Goal: Task Accomplishment & Management: Manage account settings

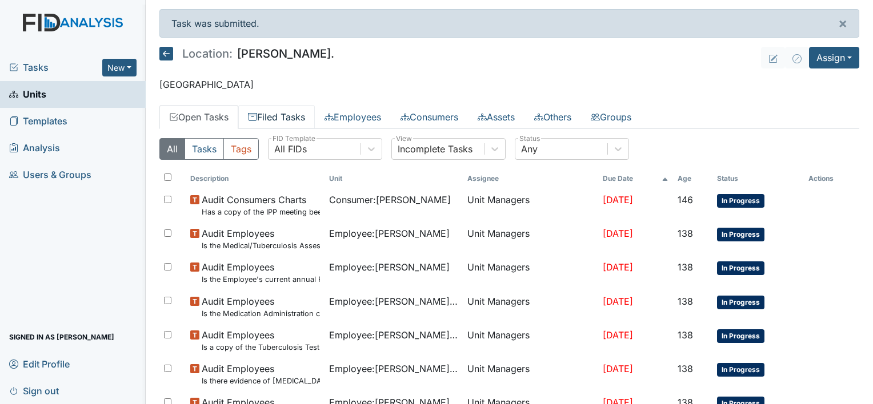
click at [292, 117] on link "Filed Tasks" at bounding box center [276, 117] width 77 height 24
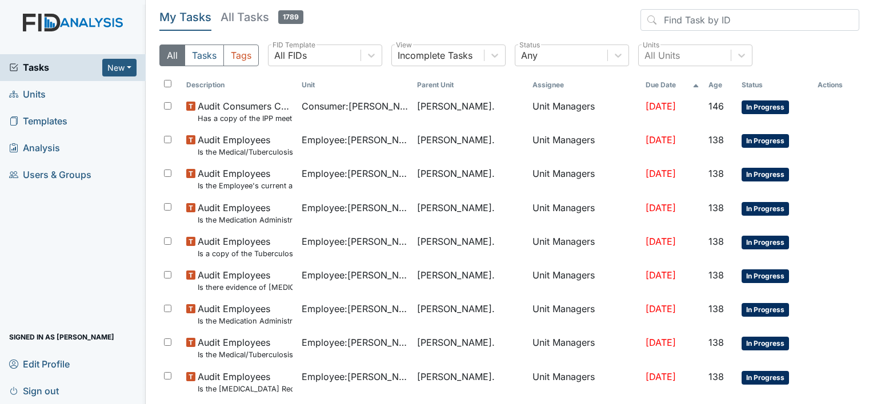
click at [33, 96] on span "Units" at bounding box center [27, 95] width 37 height 18
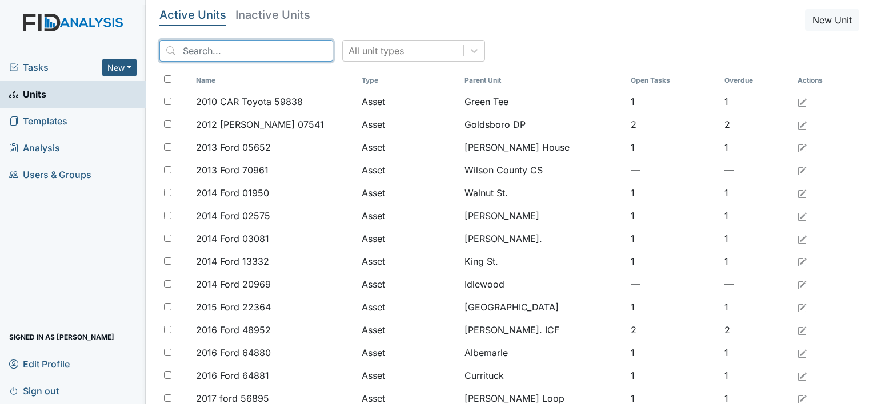
click at [187, 53] on input "search" at bounding box center [246, 51] width 174 height 22
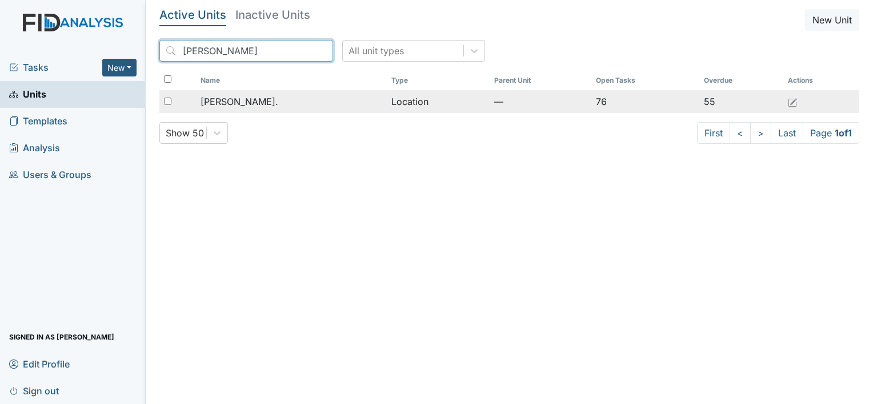
type input "William St"
click at [247, 102] on span "[PERSON_NAME]." at bounding box center [240, 102] width 78 height 14
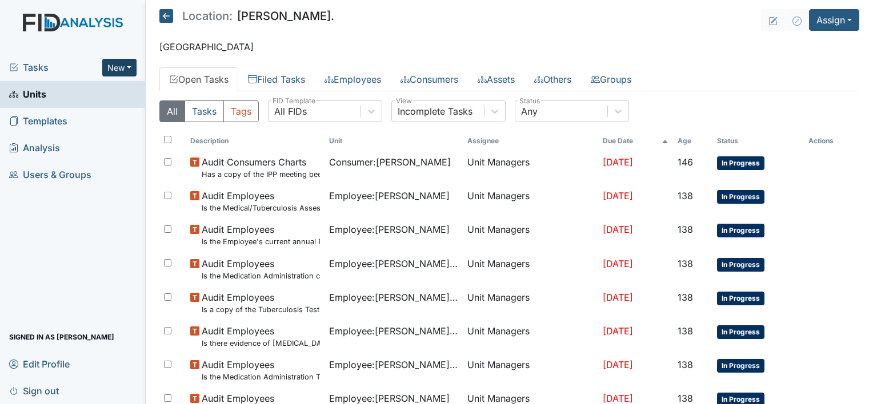
click at [129, 68] on button "New" at bounding box center [119, 68] width 34 height 18
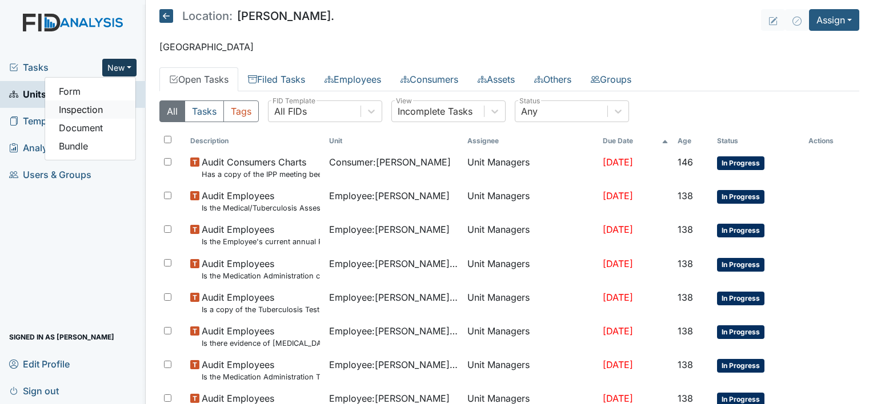
click at [113, 104] on link "Inspection" at bounding box center [90, 110] width 90 height 18
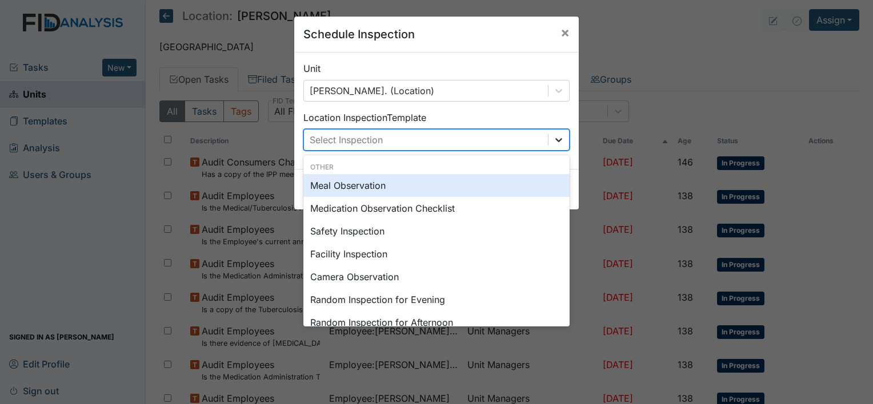
click at [562, 142] on div at bounding box center [558, 140] width 21 height 21
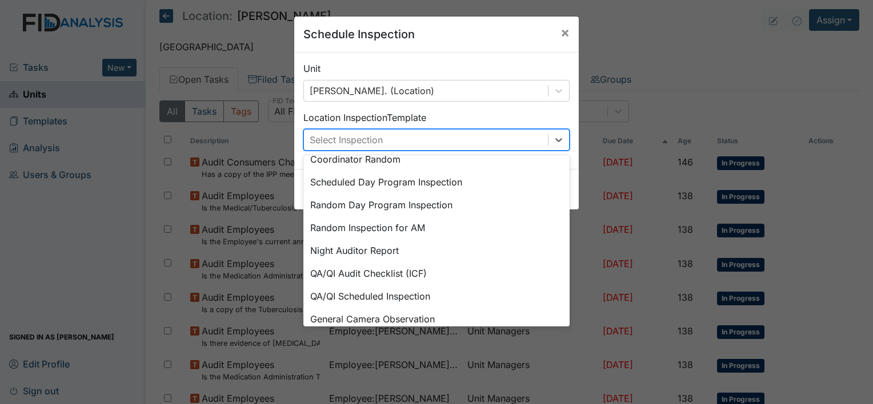
scroll to position [197, 0]
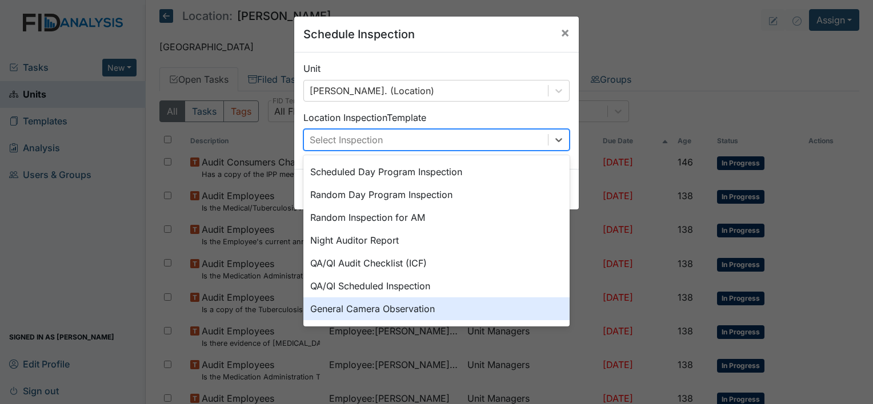
click at [431, 302] on div "General Camera Observation" at bounding box center [436, 309] width 266 height 23
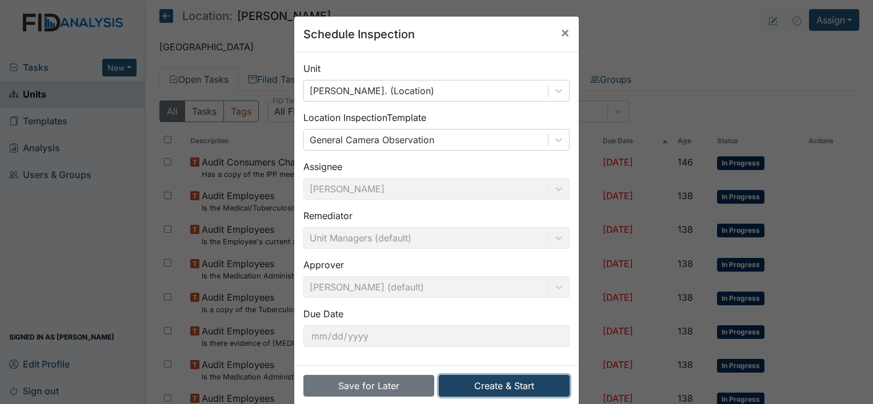
click at [495, 384] on button "Create & Start" at bounding box center [504, 386] width 131 height 22
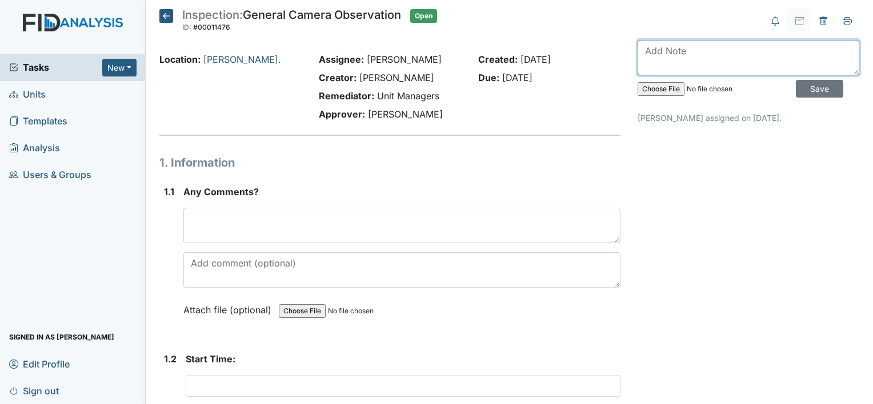
click at [675, 62] on textarea at bounding box center [749, 57] width 222 height 35
type textarea "Completed for 10/2"
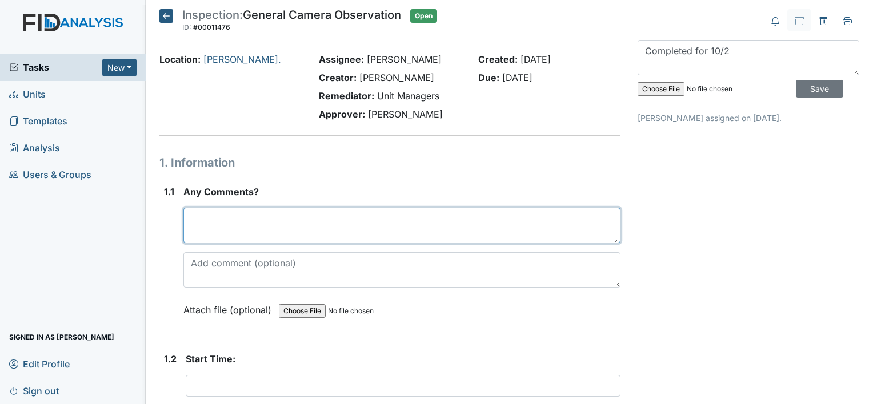
click at [348, 227] on textarea at bounding box center [401, 225] width 437 height 35
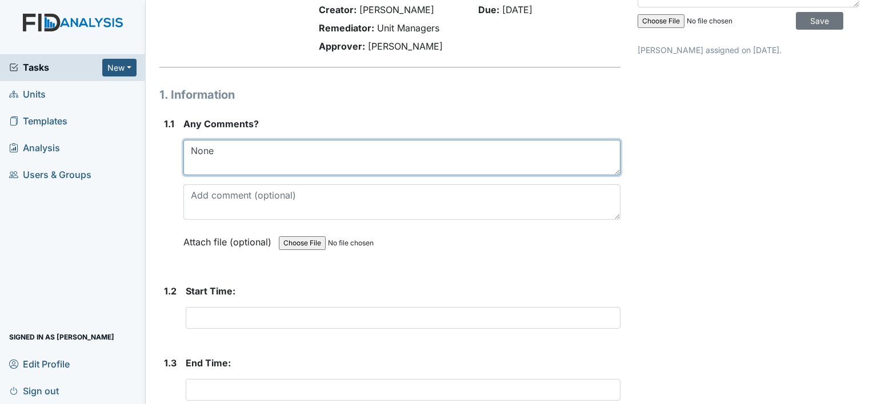
scroll to position [130, 0]
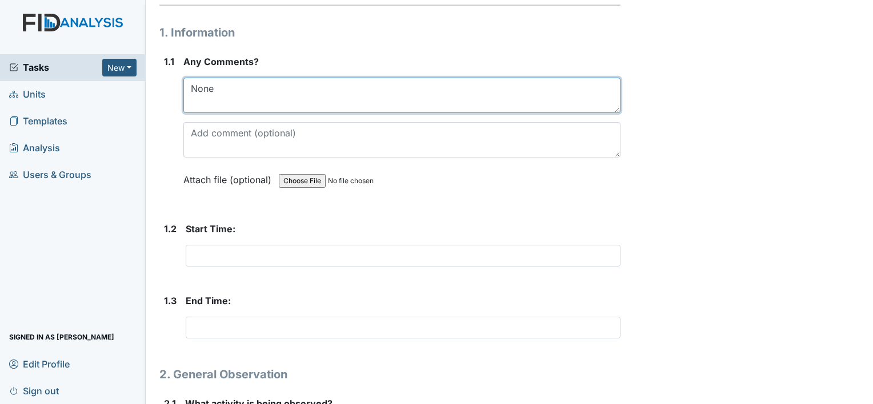
type textarea "None"
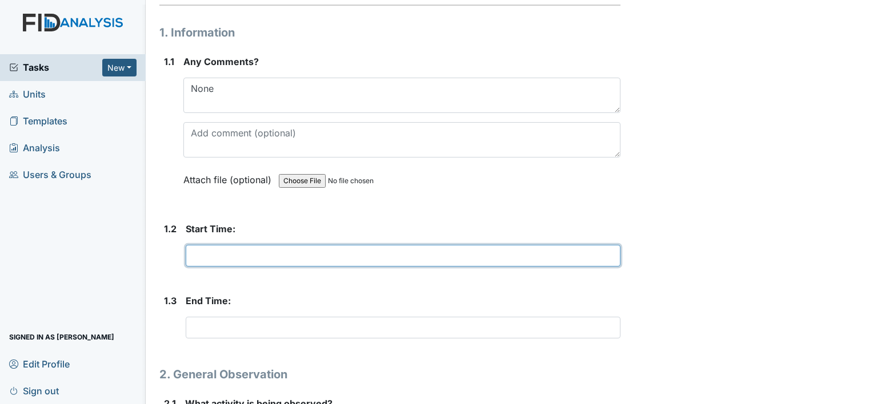
click at [267, 263] on input "text" at bounding box center [403, 256] width 435 height 22
type input "322a"
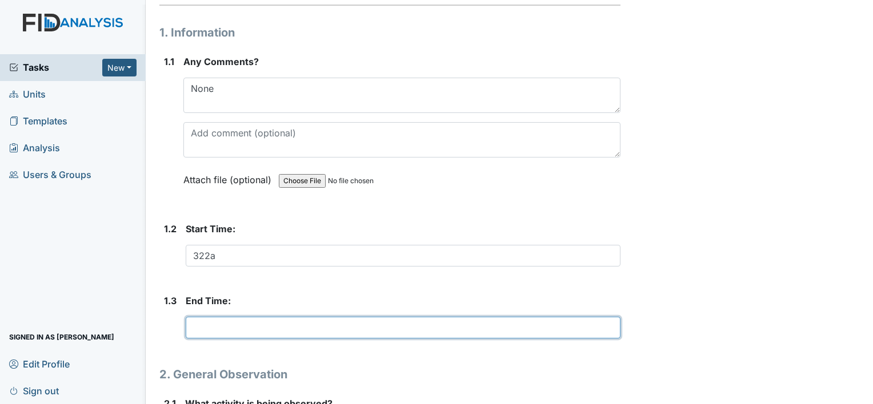
click at [242, 331] on input "text" at bounding box center [403, 328] width 435 height 22
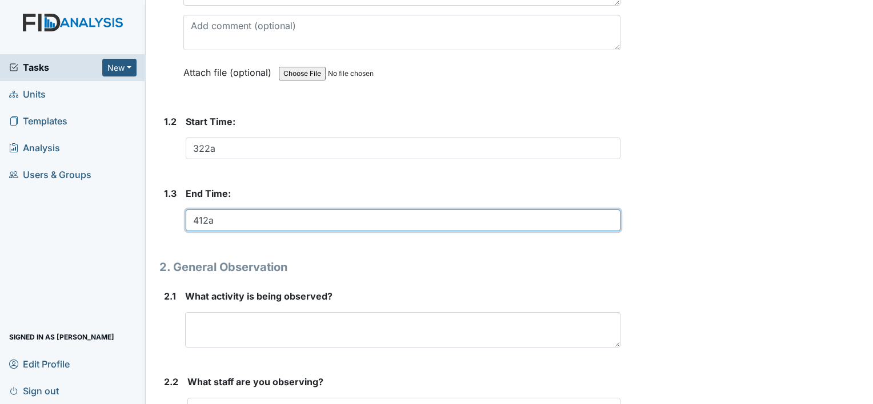
scroll to position [245, 0]
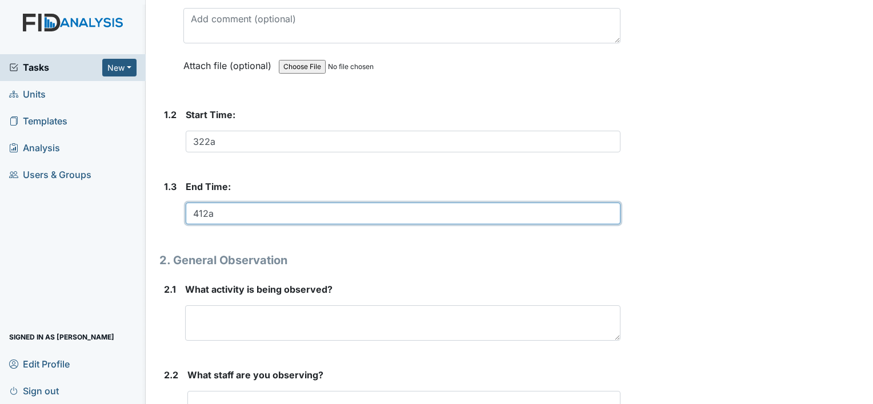
type input "412a"
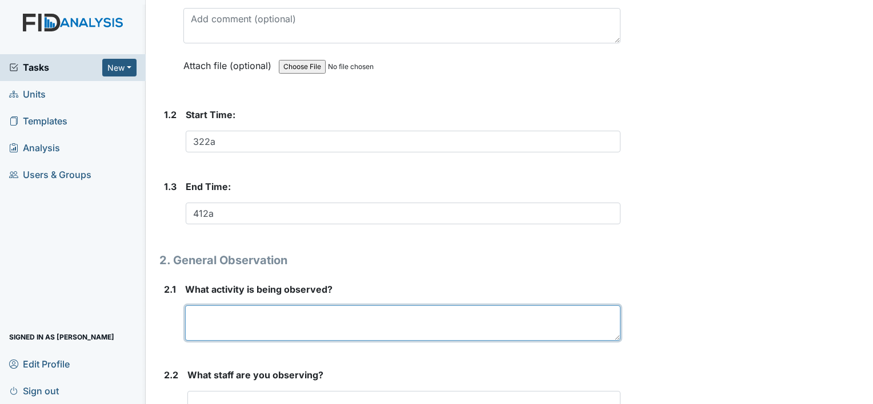
click at [272, 319] on textarea at bounding box center [402, 323] width 435 height 35
type textarea "F"
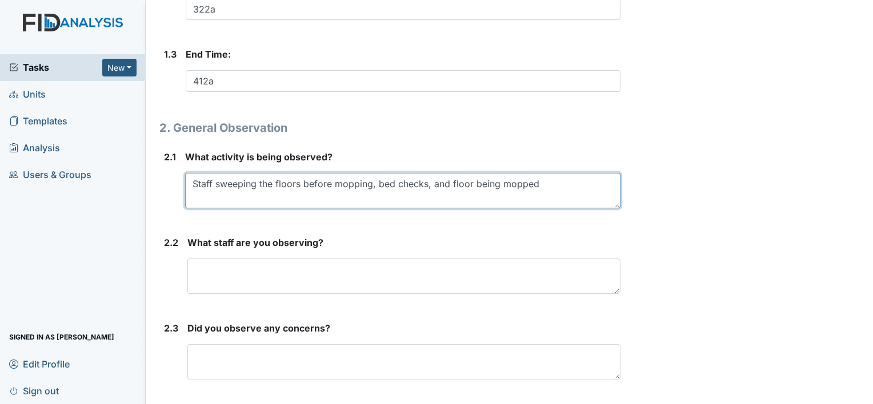
scroll to position [384, 0]
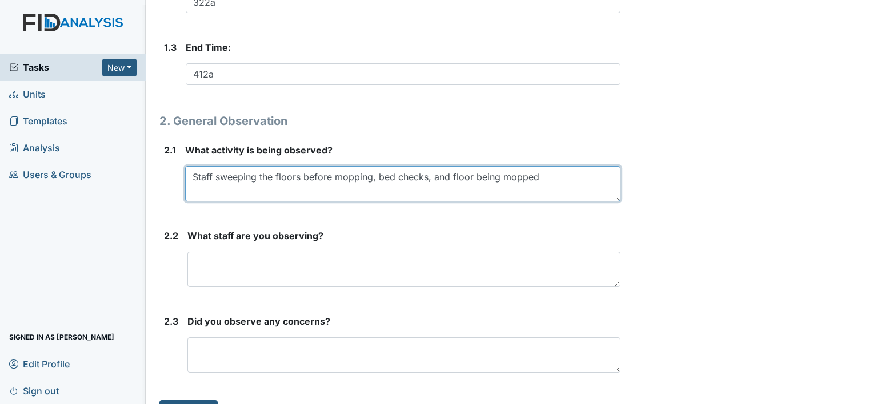
type textarea "Staff sweeping the floors before mopping, bed checks, and floor being mopped"
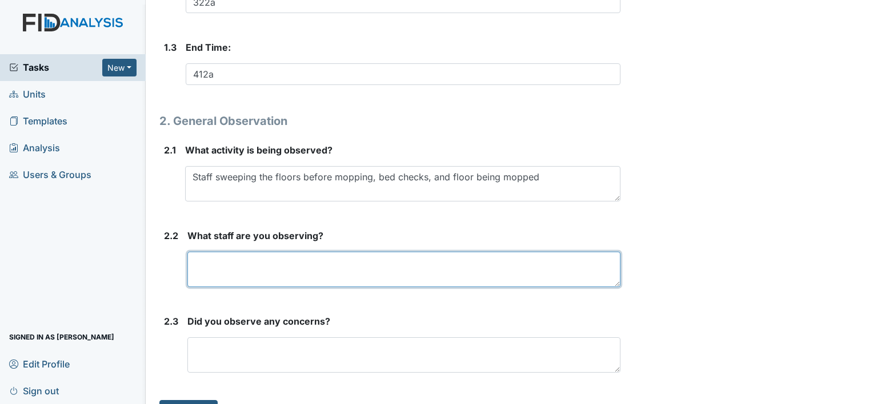
click at [253, 259] on textarea at bounding box center [403, 269] width 433 height 35
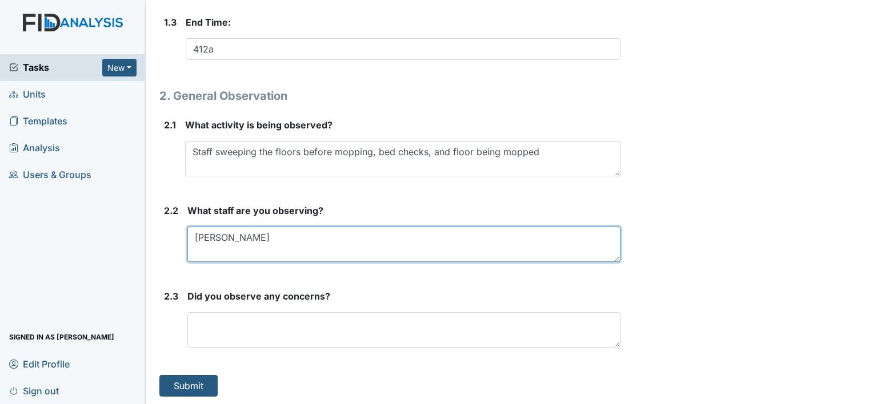
type textarea "Latika Sampson"
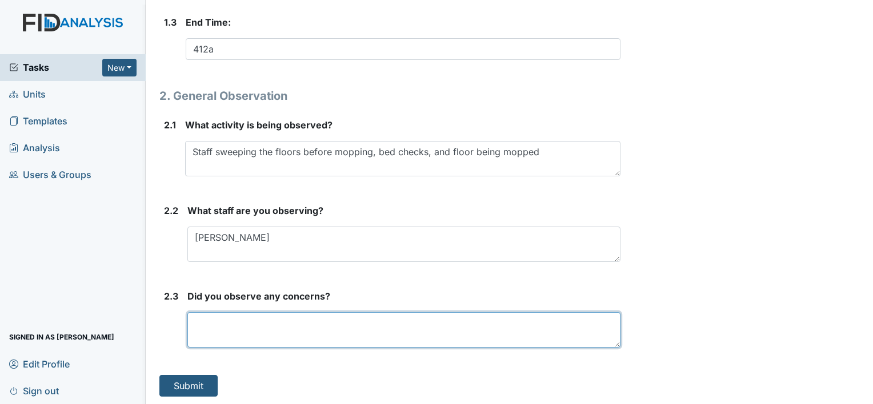
click at [338, 327] on textarea at bounding box center [403, 329] width 433 height 35
type textarea "none at the moment"
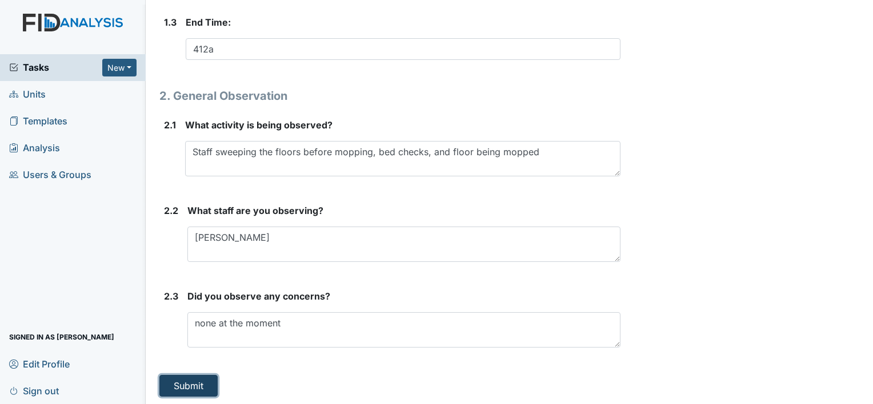
click at [187, 383] on button "Submit" at bounding box center [188, 386] width 58 height 22
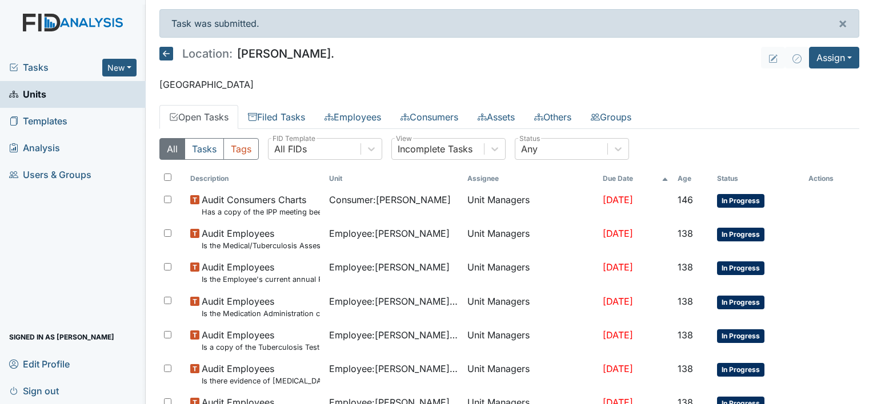
click at [115, 83] on link "Units" at bounding box center [73, 94] width 146 height 27
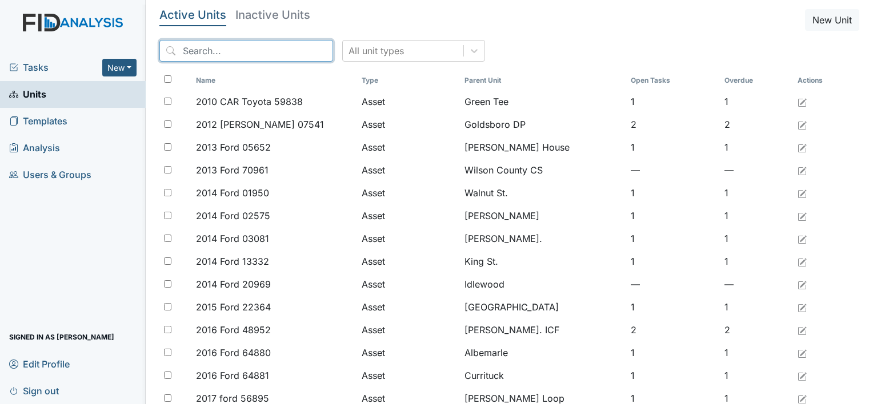
click at [197, 52] on input "search" at bounding box center [246, 51] width 174 height 22
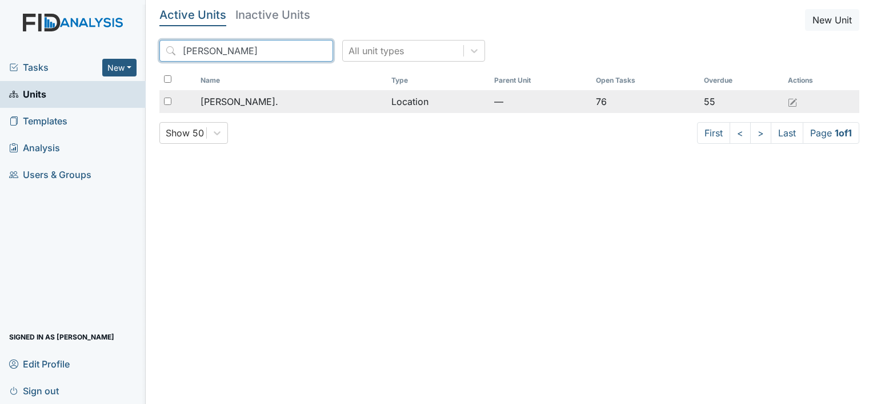
type input "[PERSON_NAME]"
click at [245, 106] on span "[PERSON_NAME]." at bounding box center [240, 102] width 78 height 14
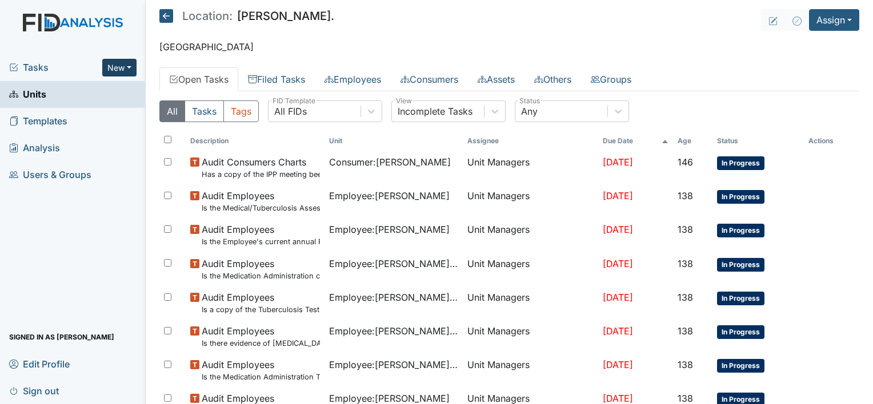
click at [133, 68] on button "New" at bounding box center [119, 68] width 34 height 18
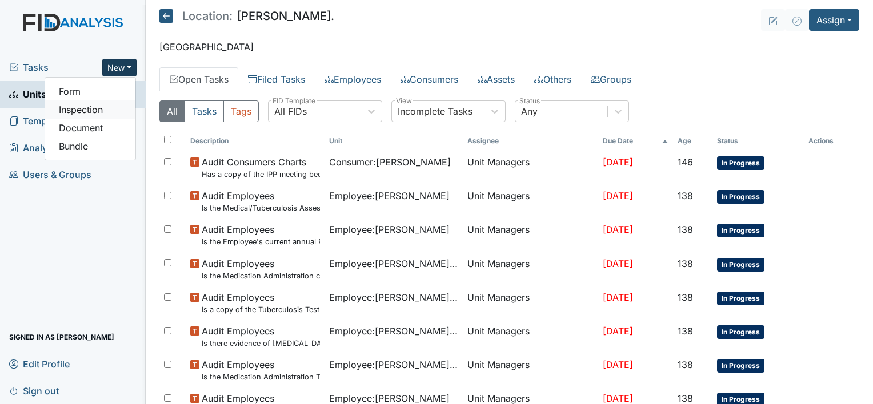
click at [112, 110] on link "Inspection" at bounding box center [90, 110] width 90 height 18
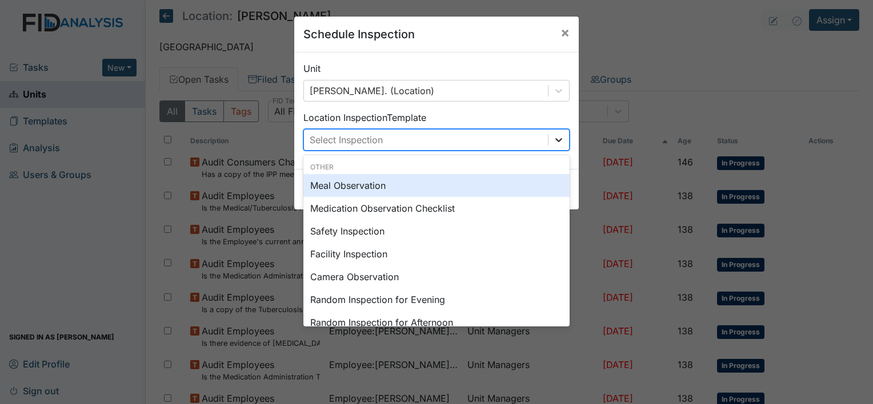
click at [555, 141] on icon at bounding box center [558, 140] width 7 height 4
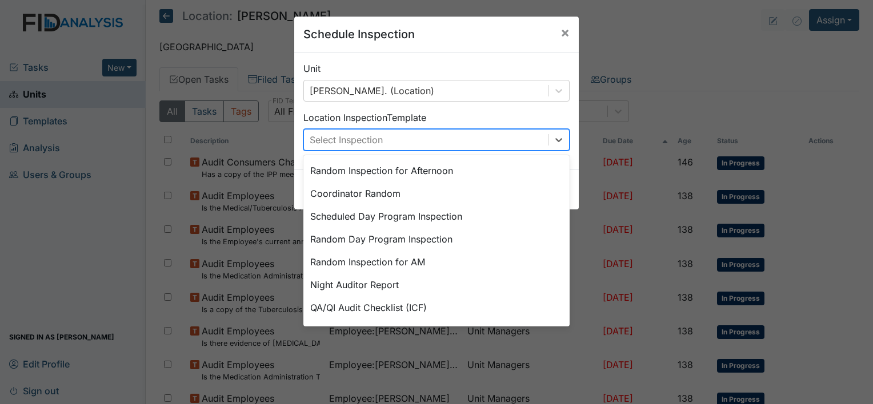
scroll to position [197, 0]
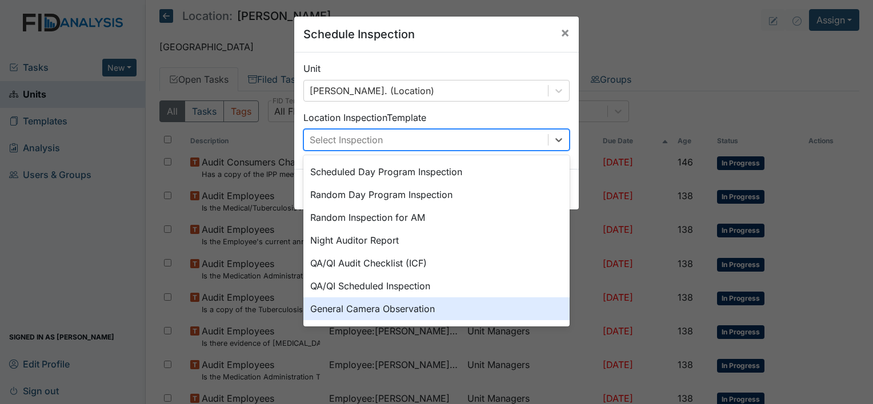
click at [471, 318] on div "General Camera Observation" at bounding box center [436, 309] width 266 height 23
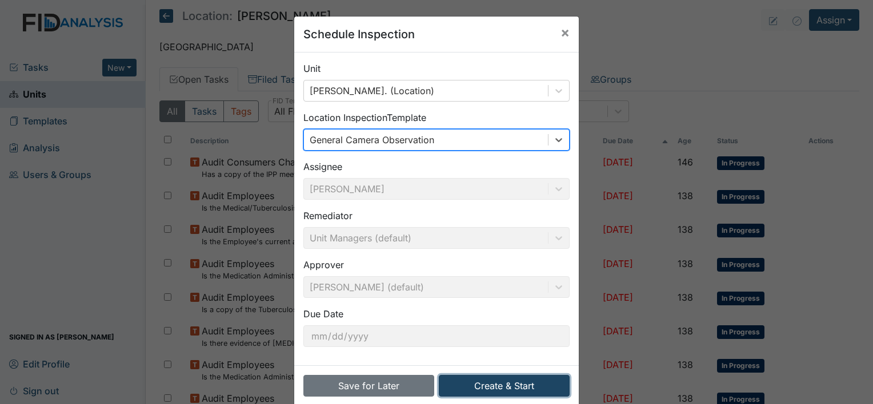
click at [514, 382] on button "Create & Start" at bounding box center [504, 386] width 131 height 22
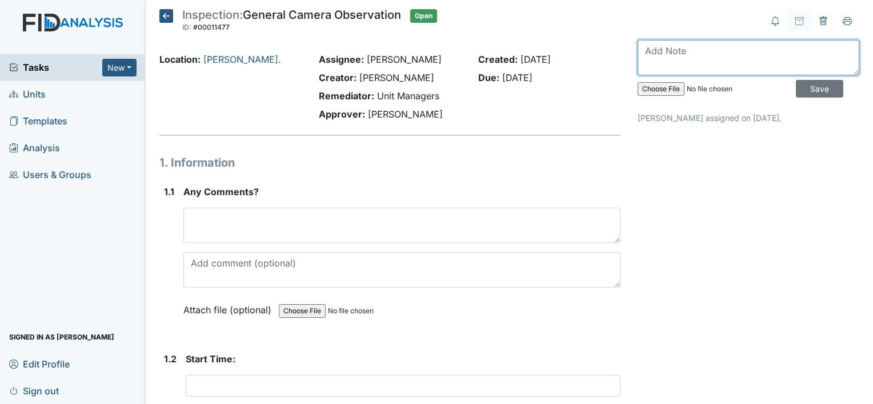
click at [657, 50] on textarea at bounding box center [749, 57] width 222 height 35
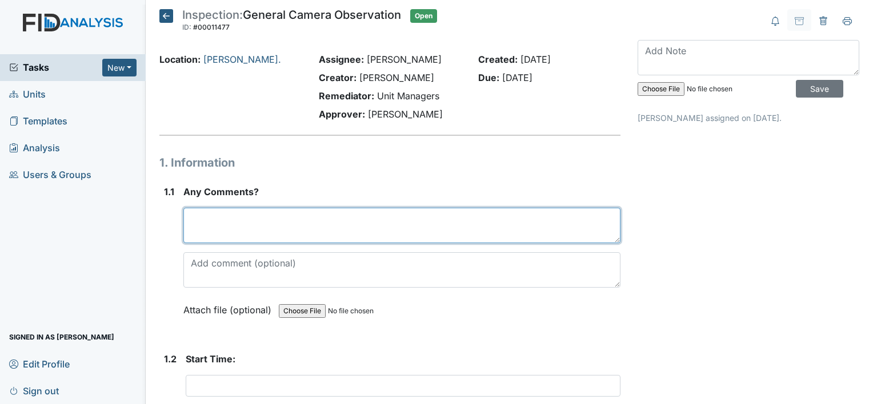
click at [343, 226] on textarea at bounding box center [401, 225] width 437 height 35
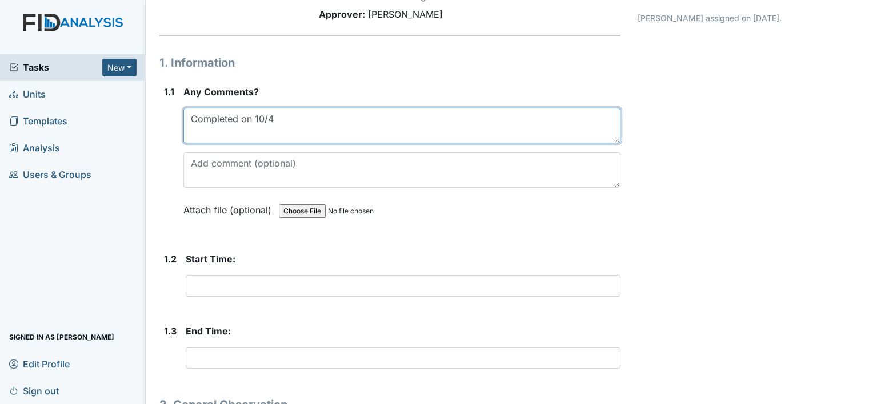
scroll to position [101, 0]
type textarea "Completed on 10/4"
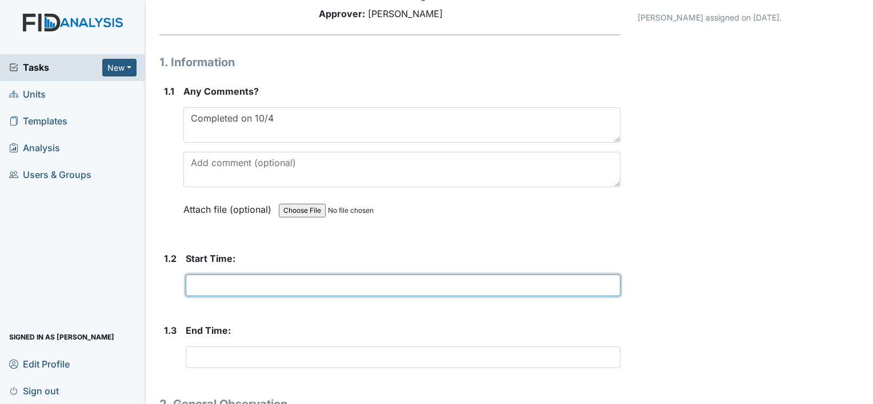
click at [215, 291] on input "text" at bounding box center [403, 286] width 435 height 22
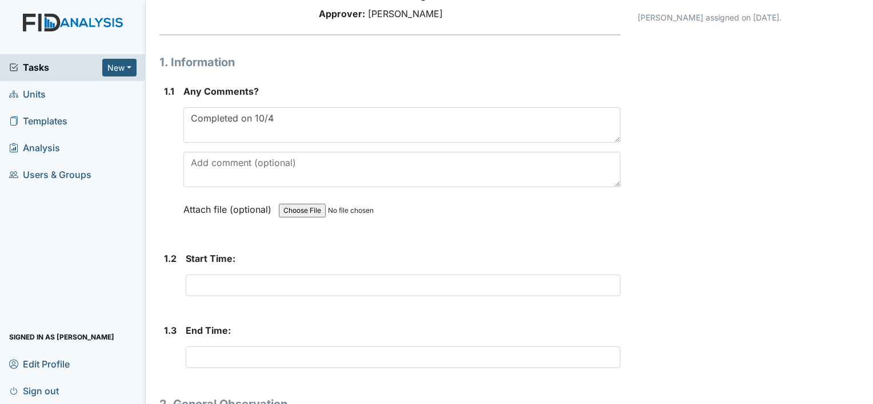
click at [423, 237] on div "1. Information 1.1 Any Comments? Completed on 10/4 This field is required. Atta…" at bounding box center [389, 380] width 461 height 652
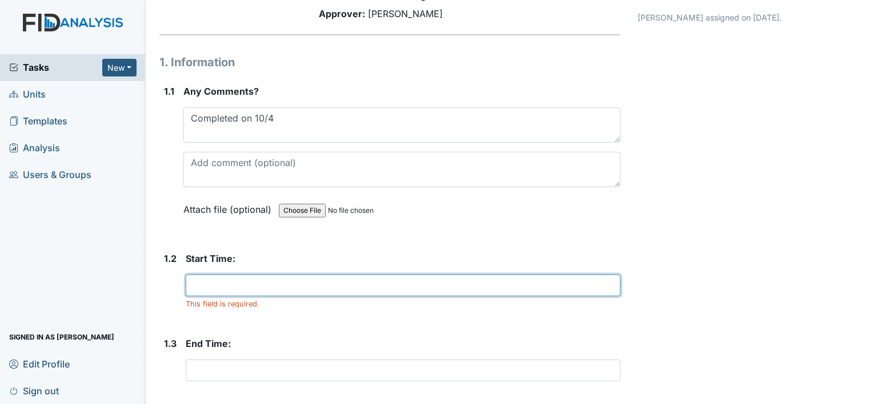
click at [197, 293] on input "text" at bounding box center [403, 286] width 435 height 22
type input "1536"
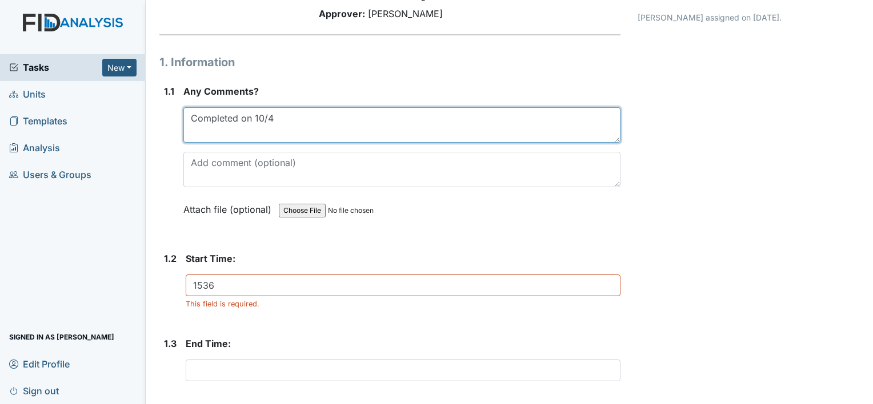
click at [275, 119] on textarea "Completed on 10/4" at bounding box center [401, 124] width 437 height 35
type textarea "Completed on 10/6"
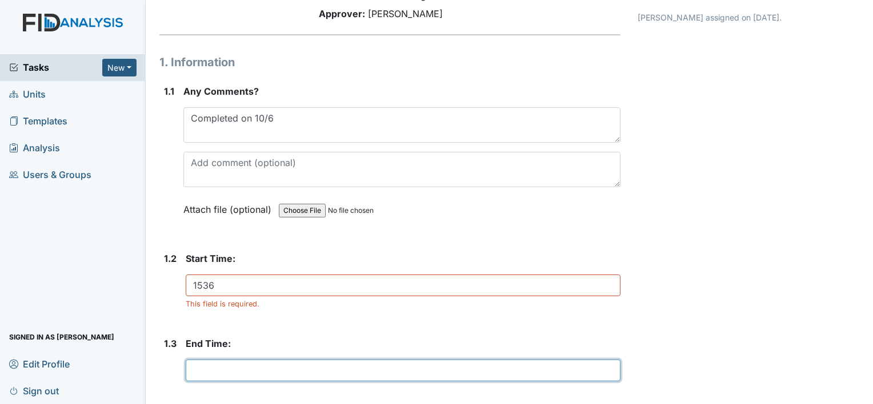
click at [224, 371] on input "text" at bounding box center [403, 371] width 435 height 22
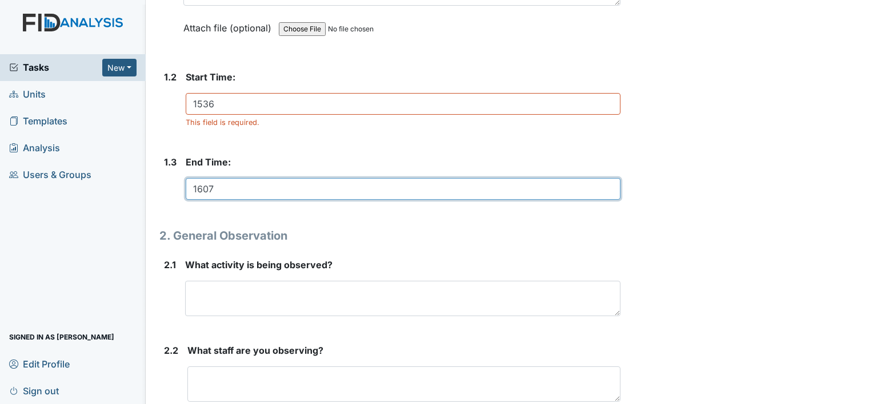
scroll to position [283, 0]
type input "1607"
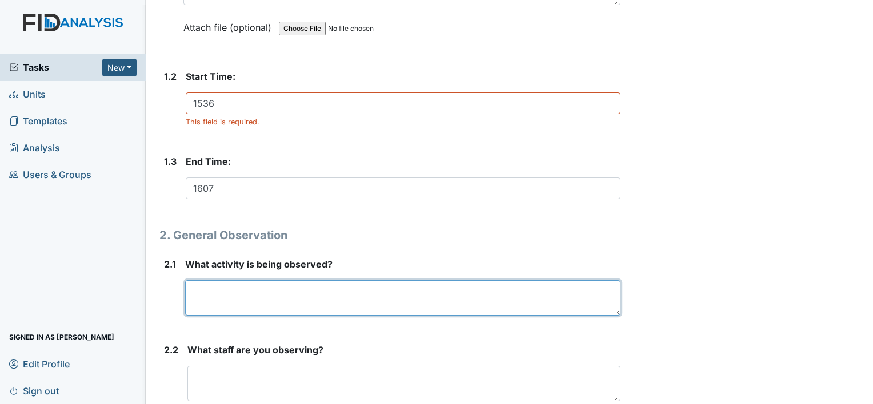
click at [215, 295] on textarea at bounding box center [402, 297] width 435 height 35
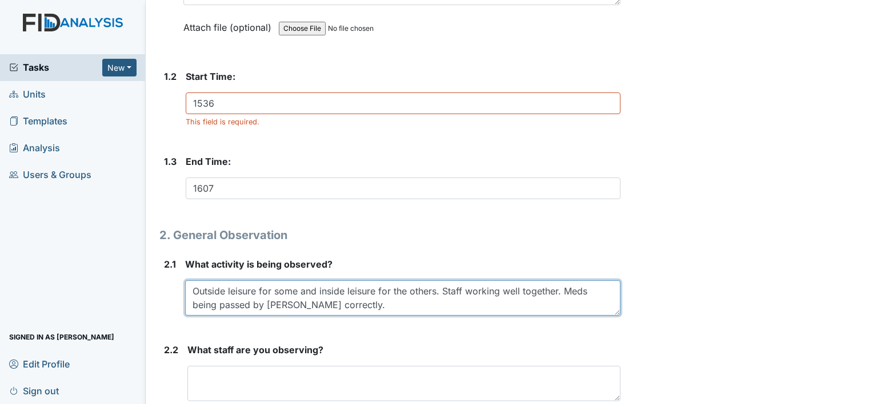
type textarea "Outside leisure for some and inside leisure for the others. Staff working well …"
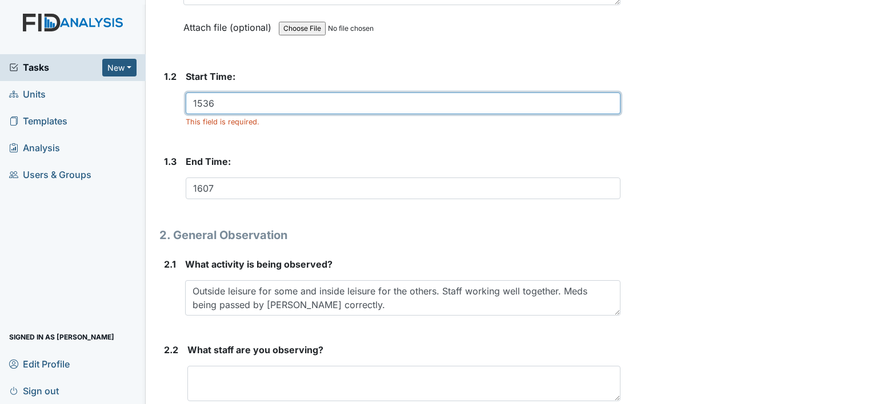
click at [235, 111] on input "1536" at bounding box center [403, 104] width 435 height 22
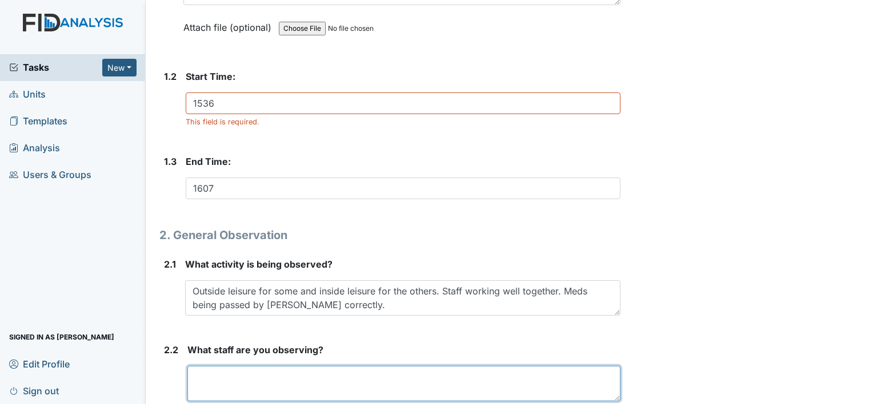
click at [268, 378] on textarea at bounding box center [403, 383] width 433 height 35
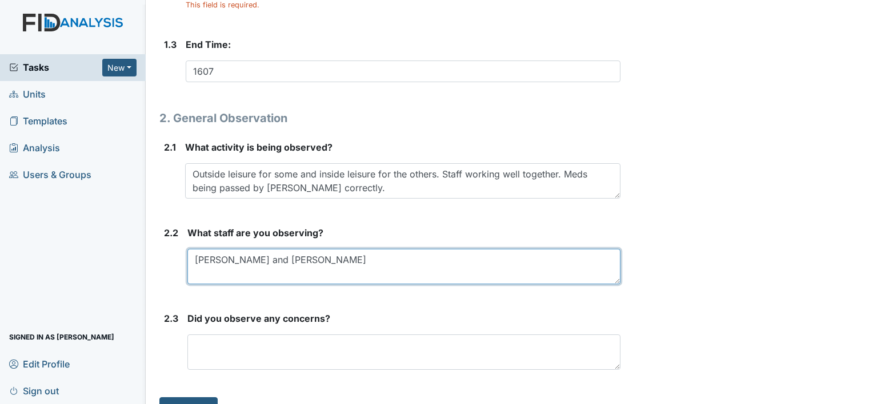
scroll to position [422, 0]
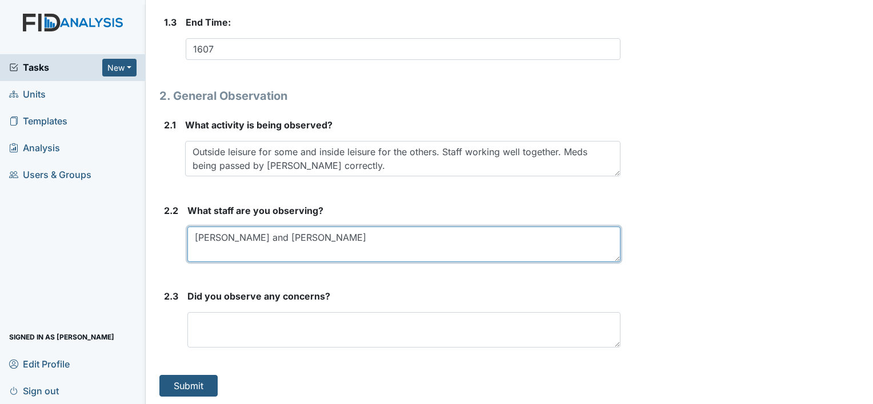
type textarea "[PERSON_NAME] and [PERSON_NAME]"
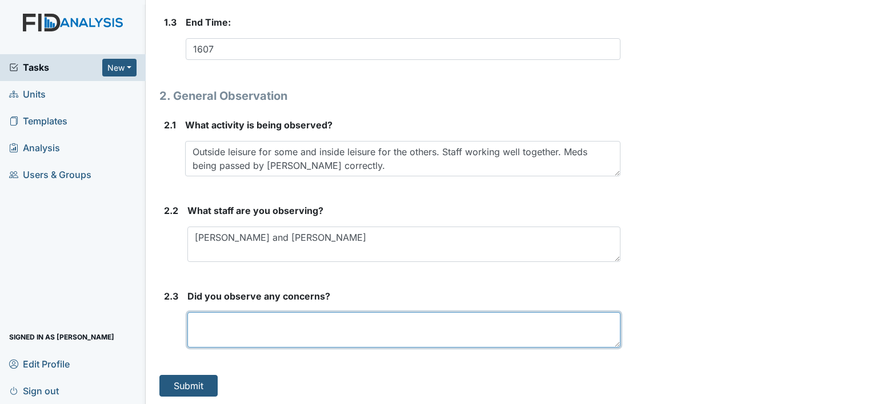
click at [235, 326] on textarea at bounding box center [403, 329] width 433 height 35
type textarea "N"
type textarea "Concerns addressed"
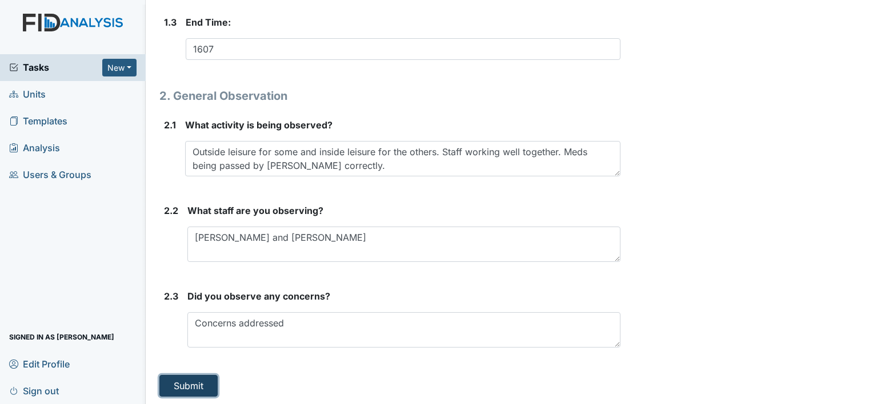
click at [198, 384] on button "Submit" at bounding box center [188, 386] width 58 height 22
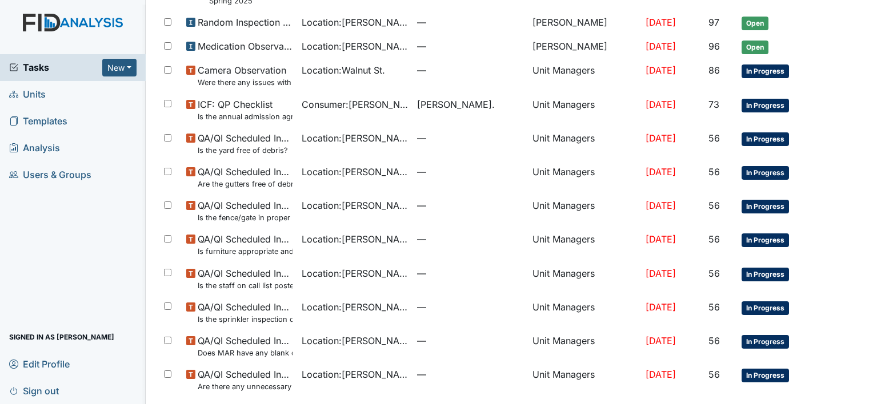
scroll to position [734, 0]
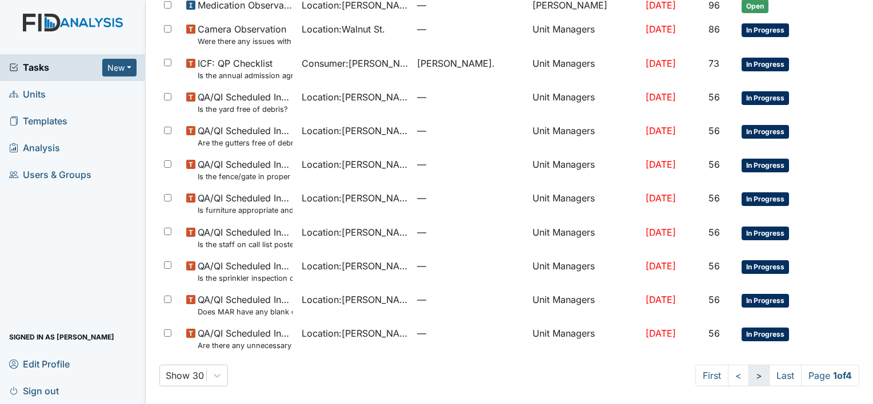
click at [756, 378] on link ">" at bounding box center [758, 376] width 21 height 22
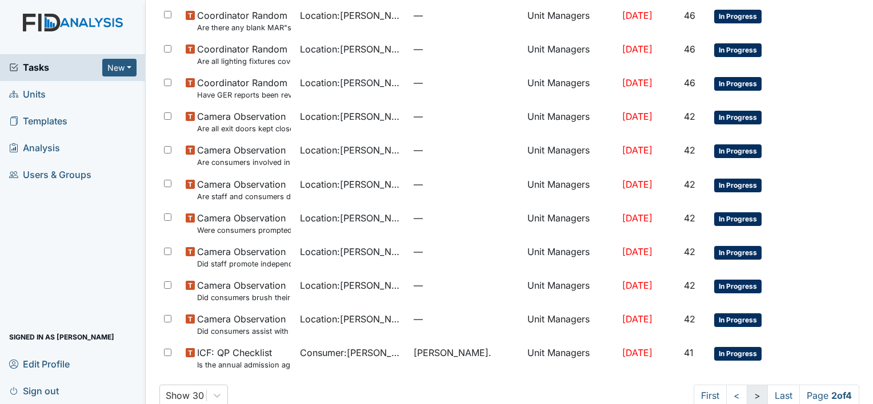
scroll to position [744, 0]
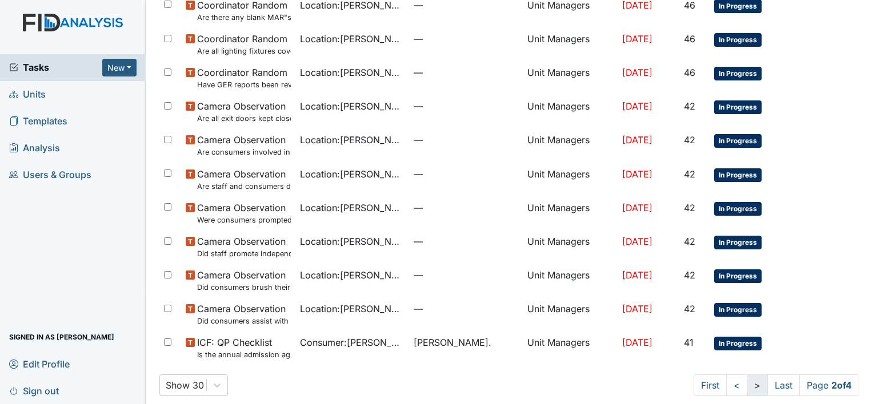
click at [750, 378] on link ">" at bounding box center [757, 386] width 21 height 22
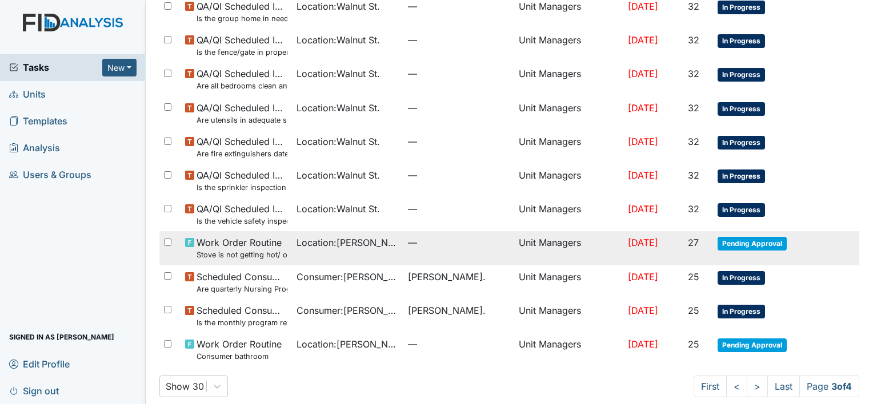
click at [723, 241] on span "Pending Approval" at bounding box center [752, 244] width 69 height 14
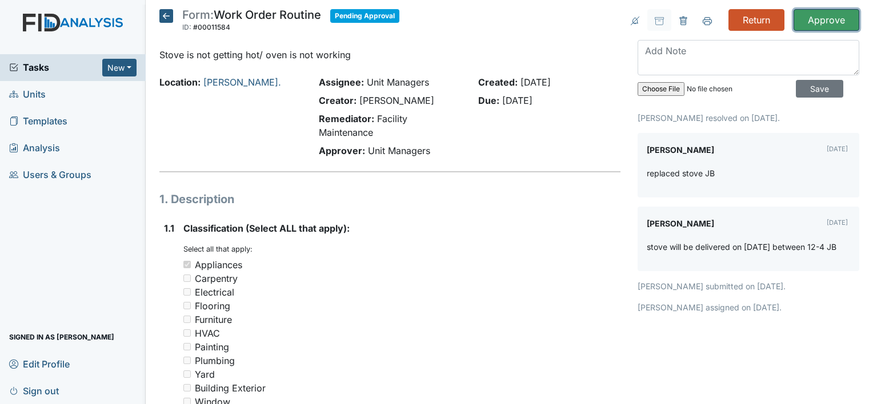
click at [824, 18] on input "Approve" at bounding box center [827, 20] width 66 height 22
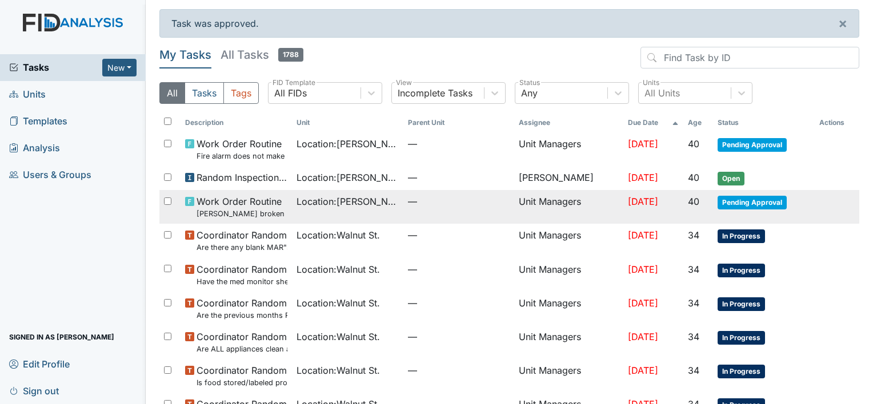
click at [737, 201] on span "Pending Approval" at bounding box center [752, 203] width 69 height 14
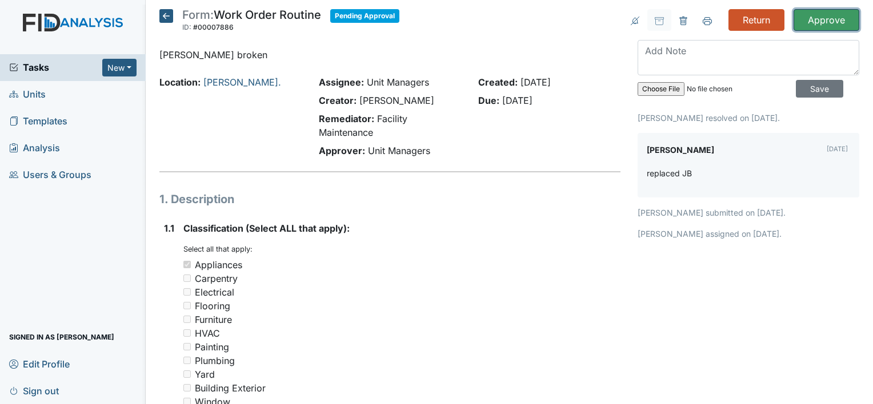
click at [809, 16] on input "Approve" at bounding box center [827, 20] width 66 height 22
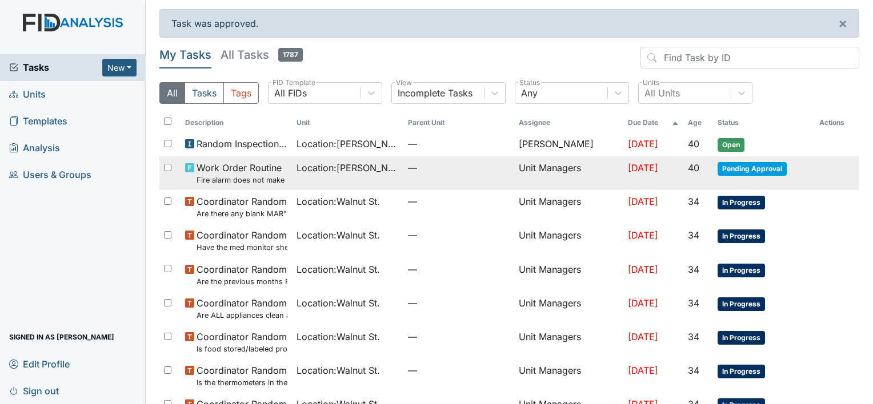
click at [734, 169] on span "Pending Approval" at bounding box center [752, 169] width 69 height 14
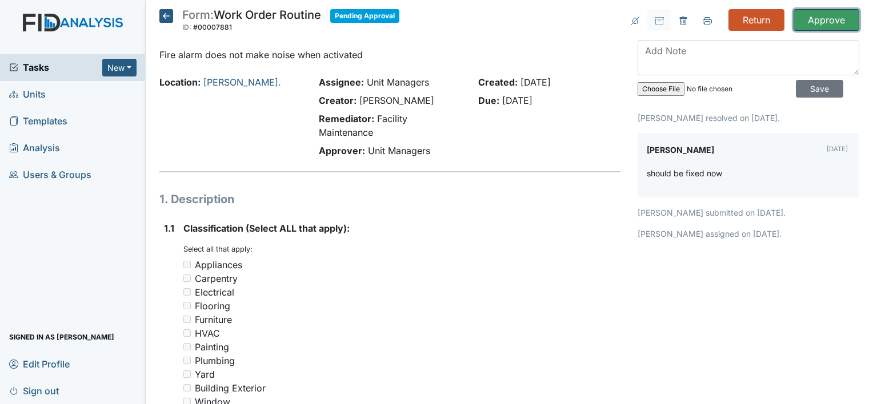
click at [825, 18] on input "Approve" at bounding box center [827, 20] width 66 height 22
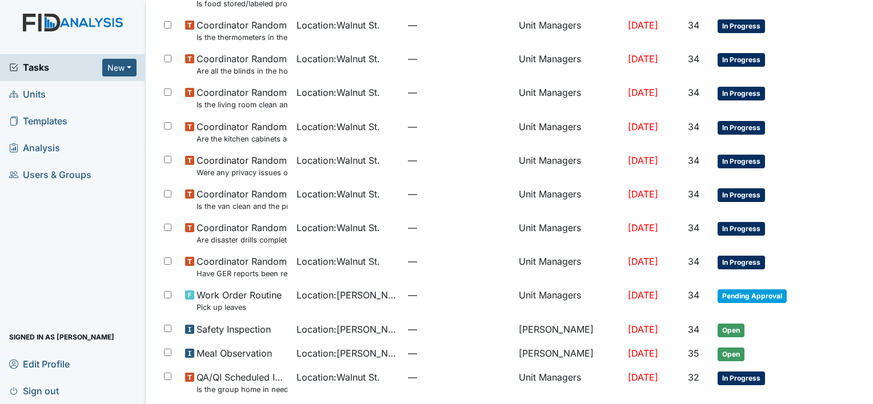
scroll to position [327, 0]
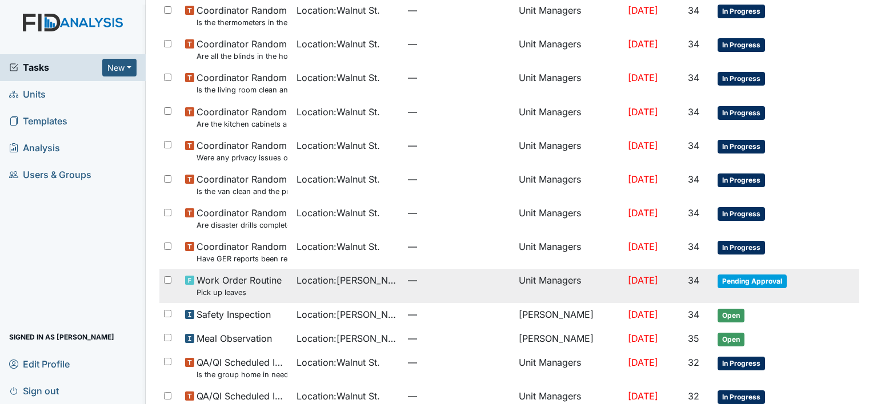
click at [766, 287] on span "Pending Approval" at bounding box center [752, 282] width 69 height 14
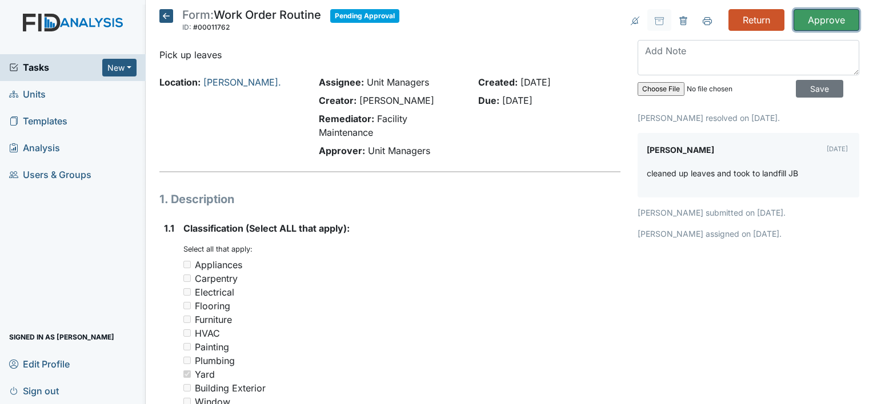
click at [818, 23] on input "Approve" at bounding box center [827, 20] width 66 height 22
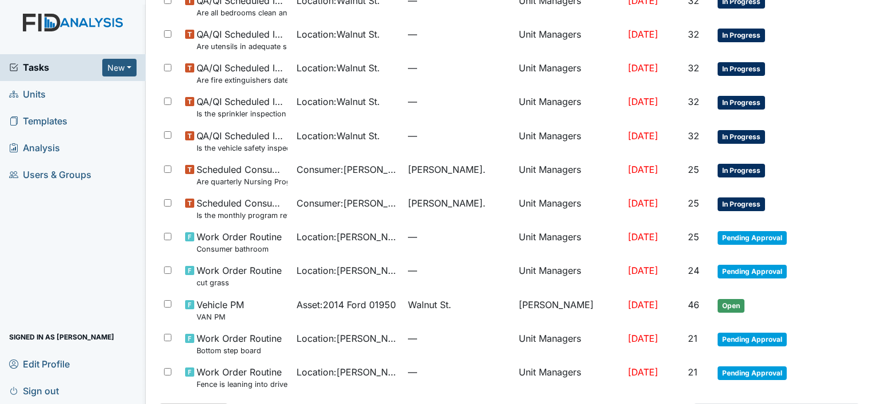
scroll to position [738, 0]
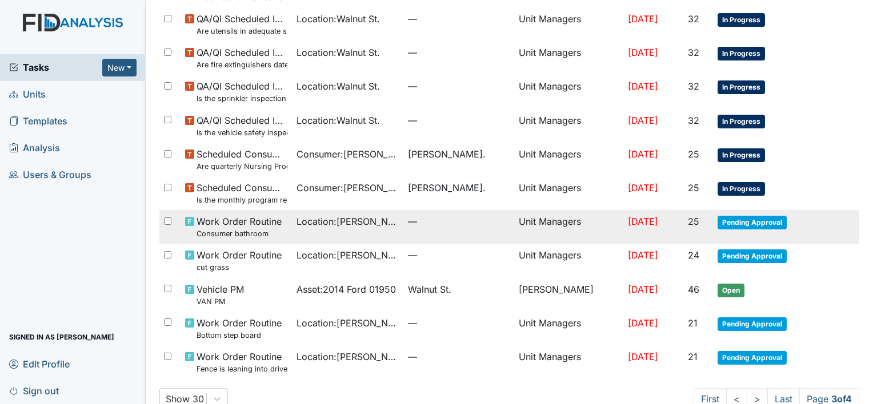
click at [770, 223] on span "Pending Approval" at bounding box center [752, 223] width 69 height 14
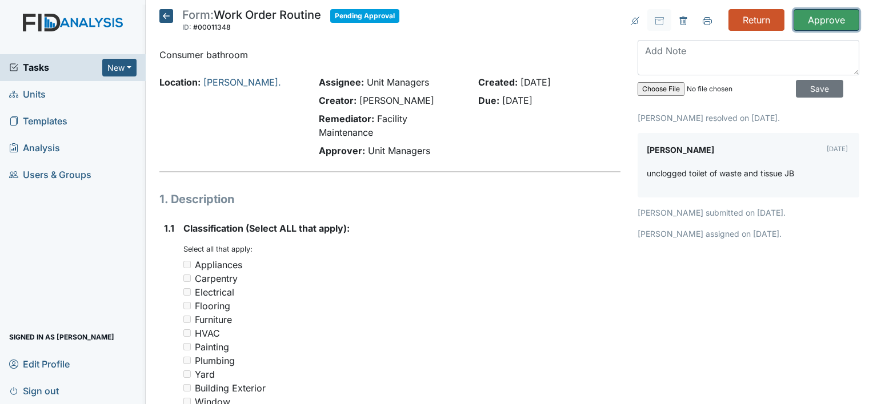
click at [813, 21] on input "Approve" at bounding box center [827, 20] width 66 height 22
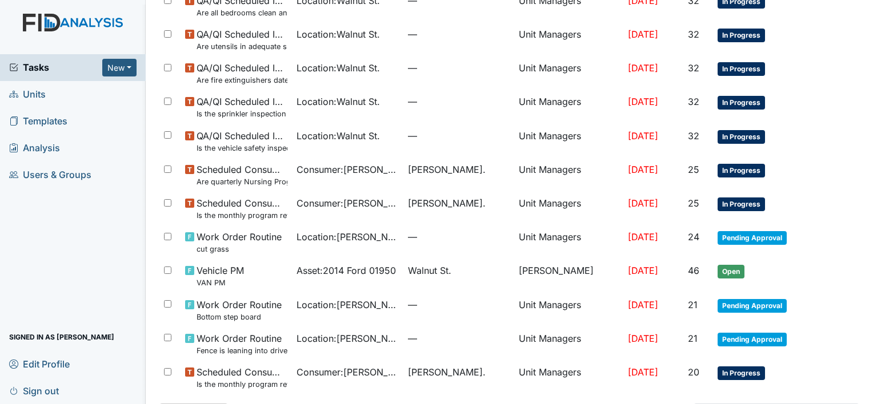
scroll to position [753, 0]
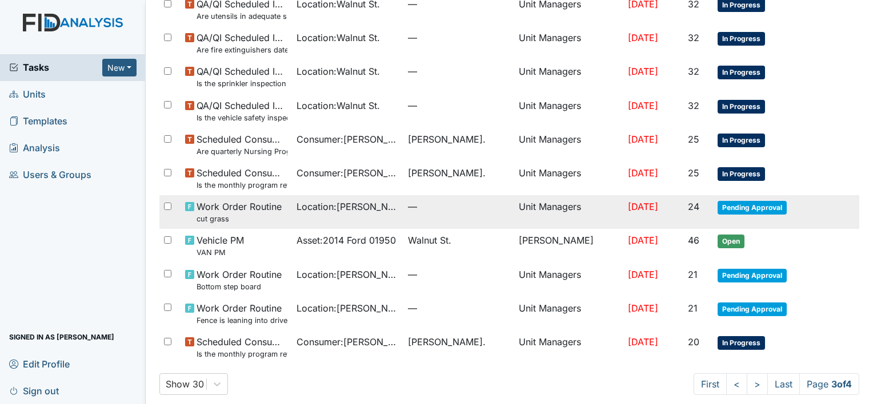
click at [761, 207] on span "Pending Approval" at bounding box center [752, 208] width 69 height 14
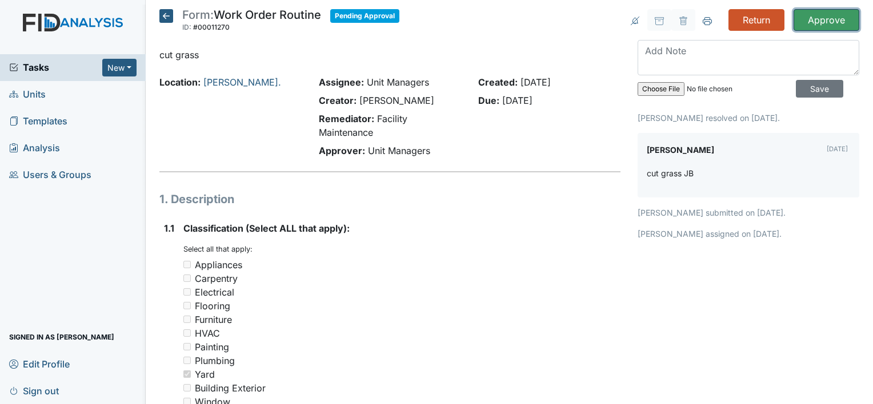
click at [823, 18] on input "Approve" at bounding box center [827, 20] width 66 height 22
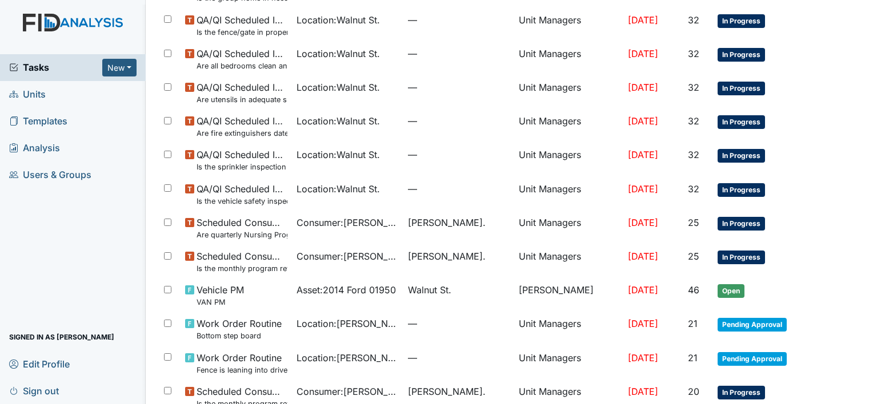
scroll to position [761, 0]
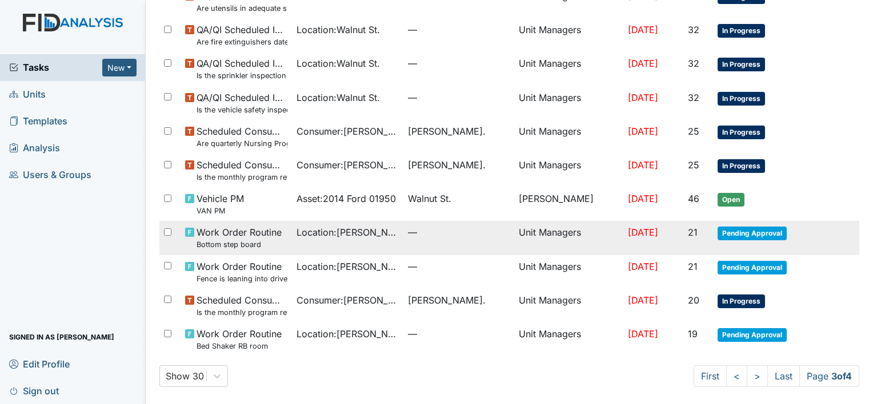
click at [779, 233] on td "Pending Approval" at bounding box center [764, 238] width 102 height 34
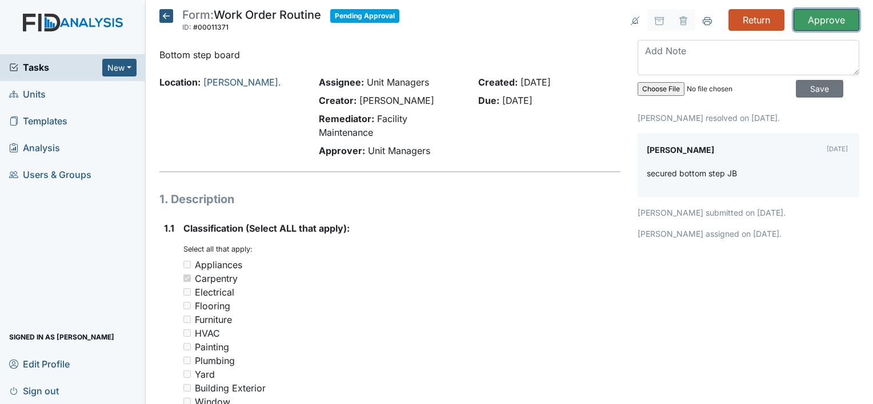
click at [824, 19] on input "Approve" at bounding box center [827, 20] width 66 height 22
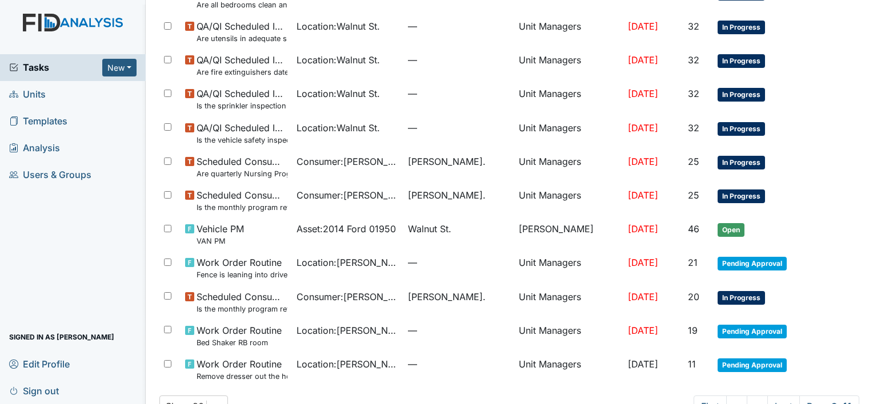
scroll to position [761, 0]
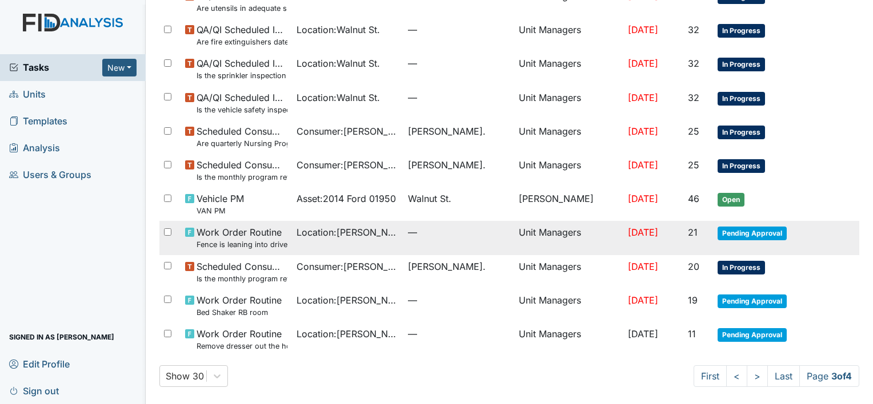
click at [757, 243] on td "Pending Approval" at bounding box center [764, 238] width 102 height 34
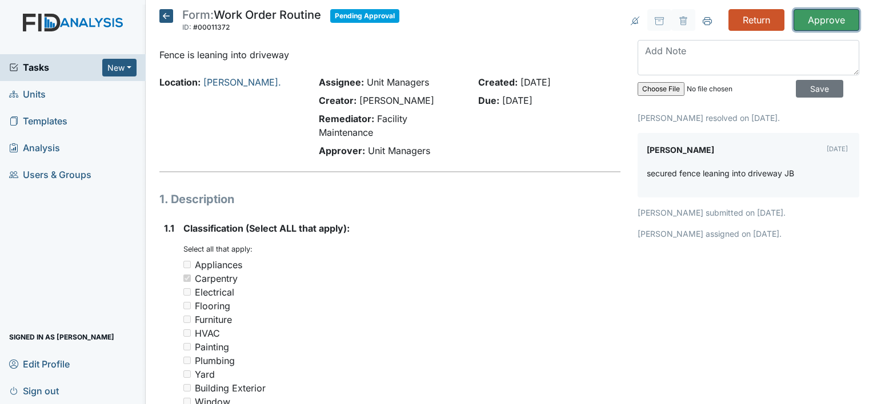
click at [827, 19] on input "Approve" at bounding box center [827, 20] width 66 height 22
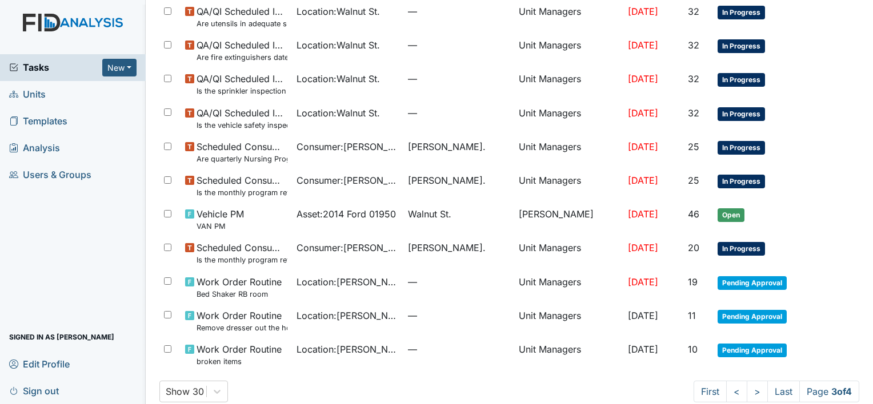
scroll to position [761, 0]
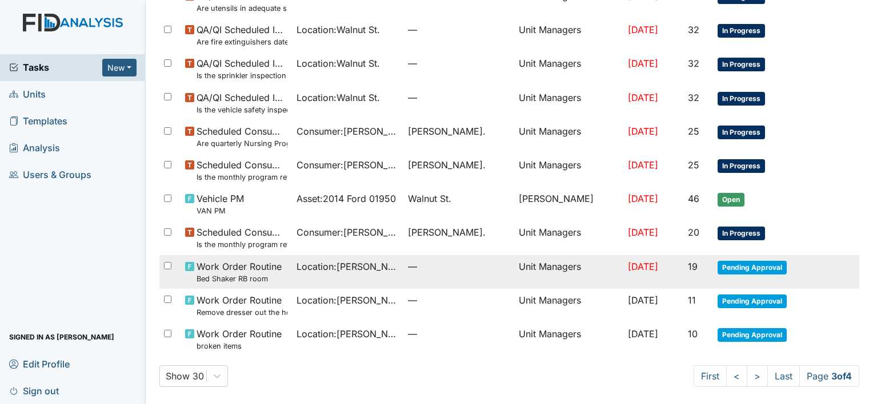
click at [764, 263] on span "Pending Approval" at bounding box center [752, 268] width 69 height 14
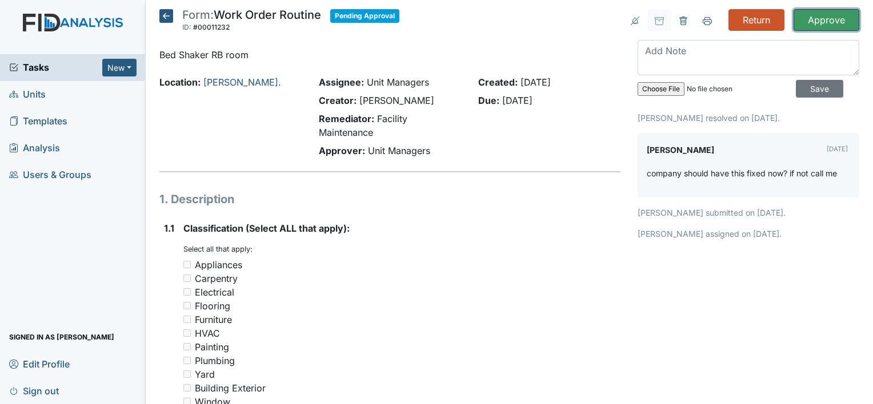
click at [807, 21] on input "Approve" at bounding box center [827, 20] width 66 height 22
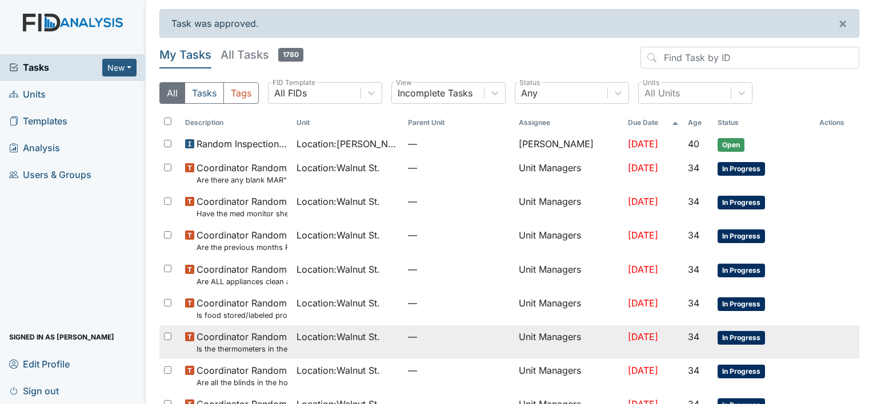
click at [833, 351] on tr "Coordinator Random Is the thermometers in the refrigerator reading between 34 d…" at bounding box center [509, 343] width 700 height 34
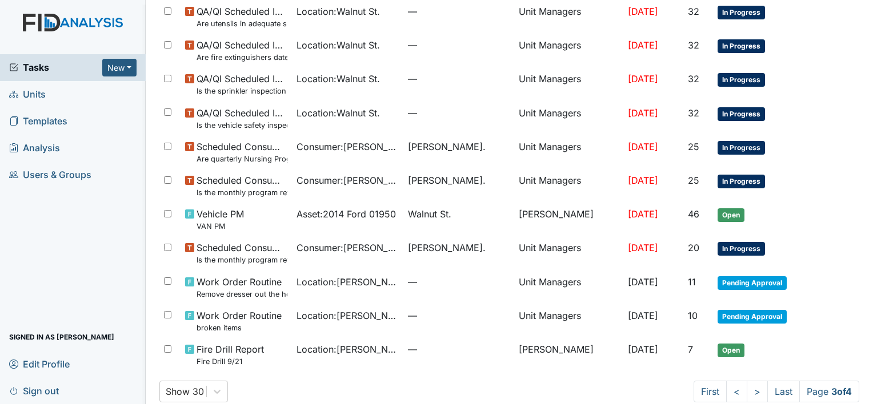
scroll to position [761, 0]
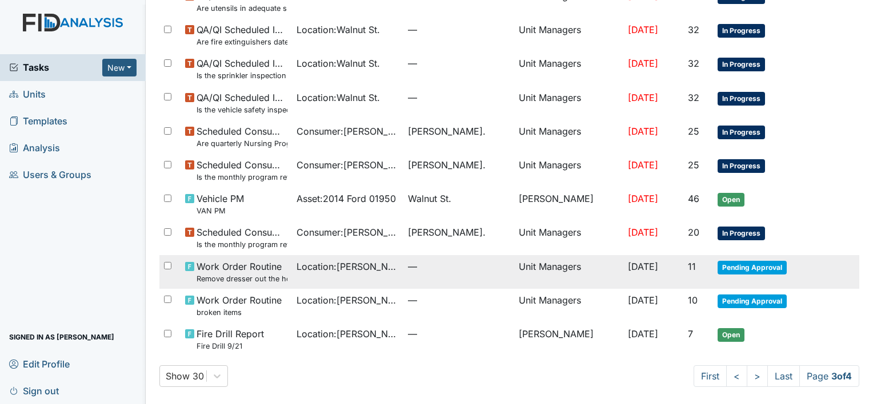
click at [763, 276] on td "Pending Approval" at bounding box center [764, 272] width 102 height 34
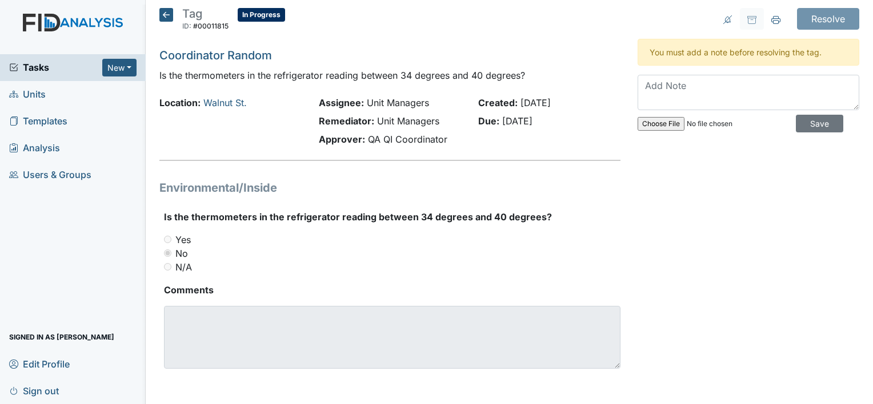
scroll to position [2, 0]
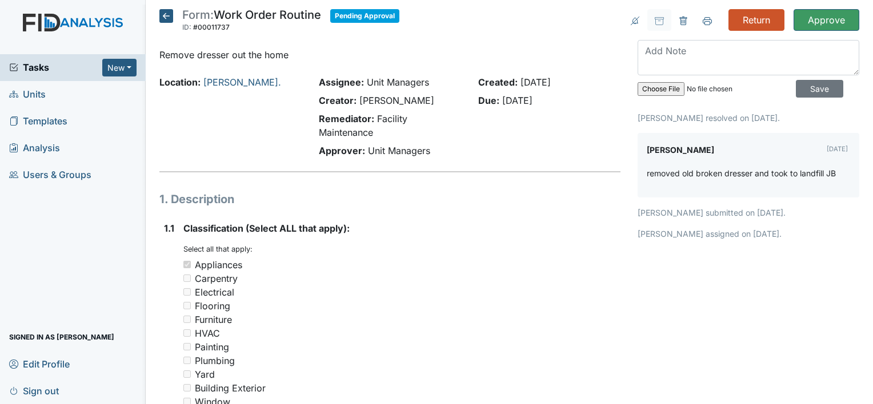
click at [831, 16] on input "Approve" at bounding box center [827, 20] width 66 height 22
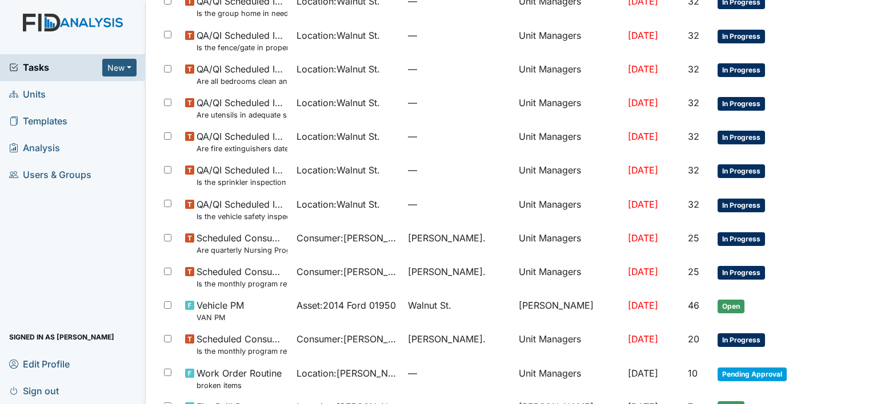
scroll to position [761, 0]
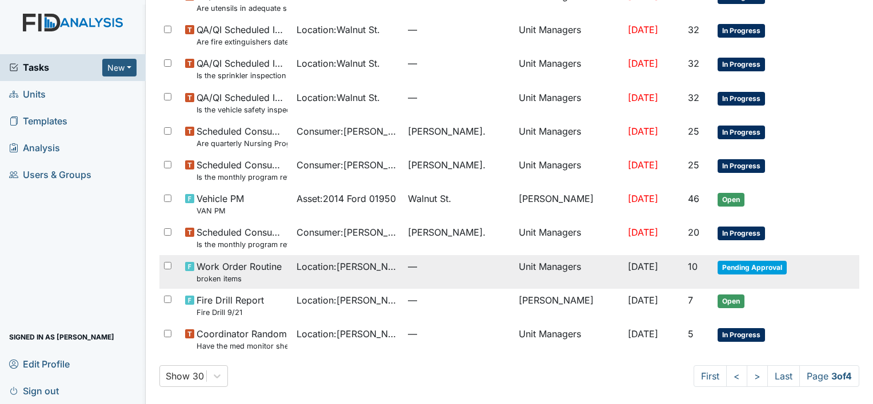
click at [768, 270] on span "Pending Approval" at bounding box center [752, 268] width 69 height 14
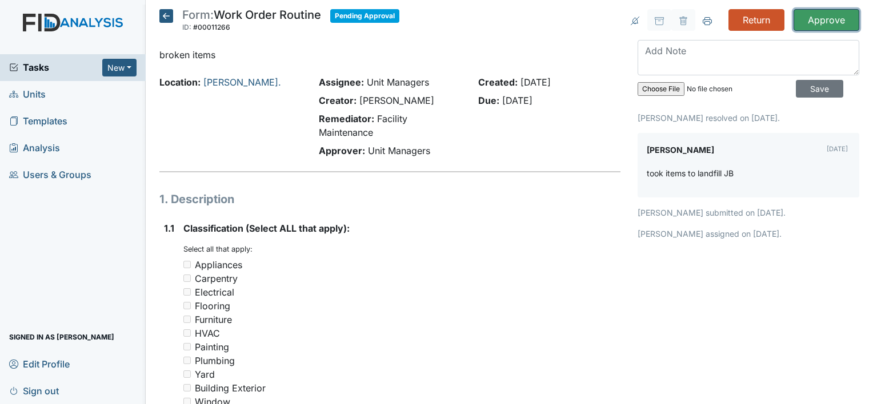
click at [817, 15] on input "Approve" at bounding box center [827, 20] width 66 height 22
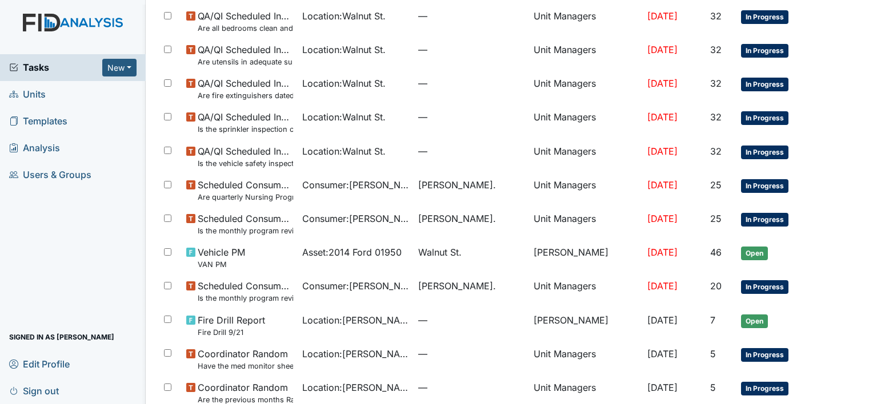
scroll to position [761, 0]
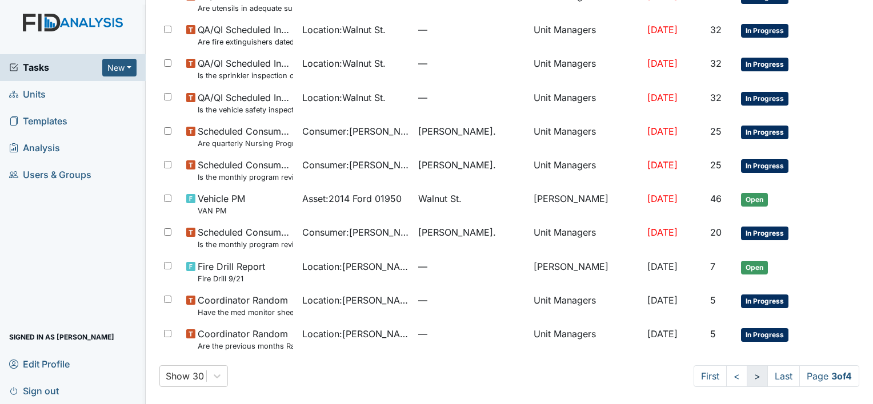
click at [748, 376] on link ">" at bounding box center [757, 377] width 21 height 22
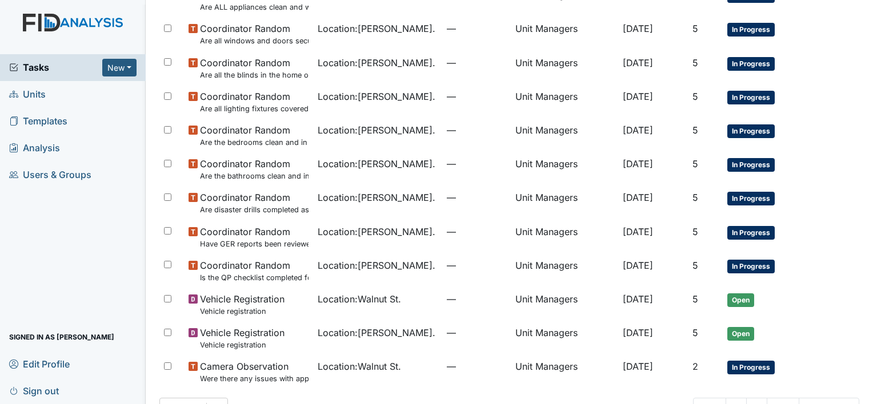
scroll to position [217, 0]
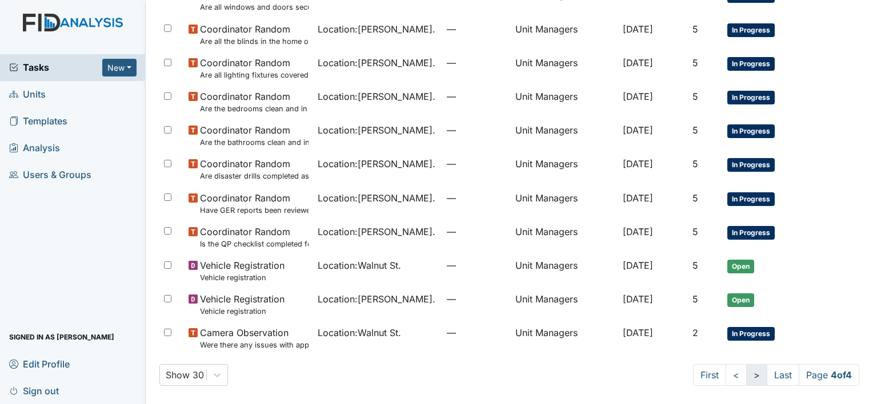
click at [746, 379] on link ">" at bounding box center [756, 375] width 21 height 22
click at [746, 377] on link ">" at bounding box center [756, 375] width 21 height 22
click at [726, 371] on link "<" at bounding box center [736, 375] width 21 height 22
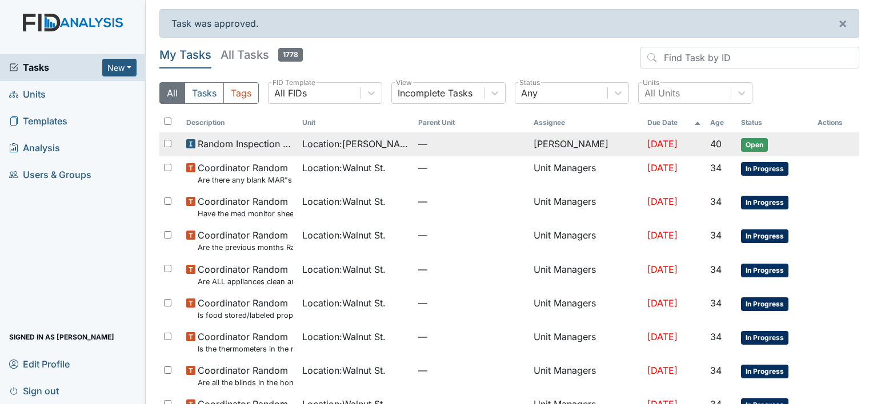
click at [471, 147] on span "—" at bounding box center [471, 144] width 107 height 14
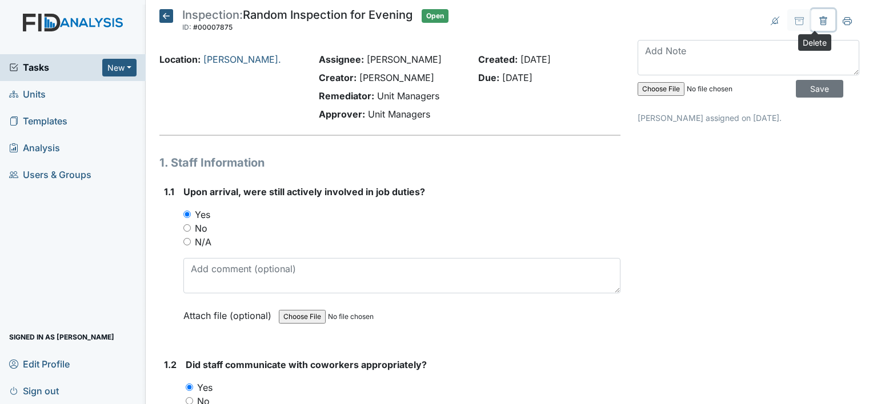
click at [819, 18] on icon at bounding box center [822, 21] width 7 height 9
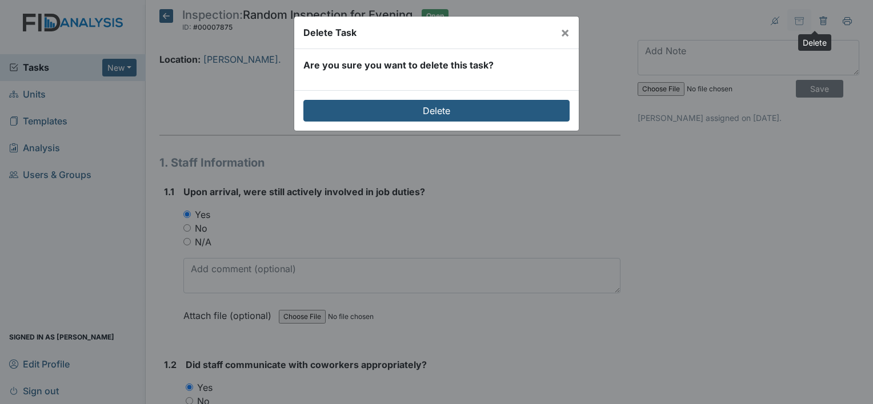
click at [475, 96] on div "Delete" at bounding box center [436, 110] width 284 height 41
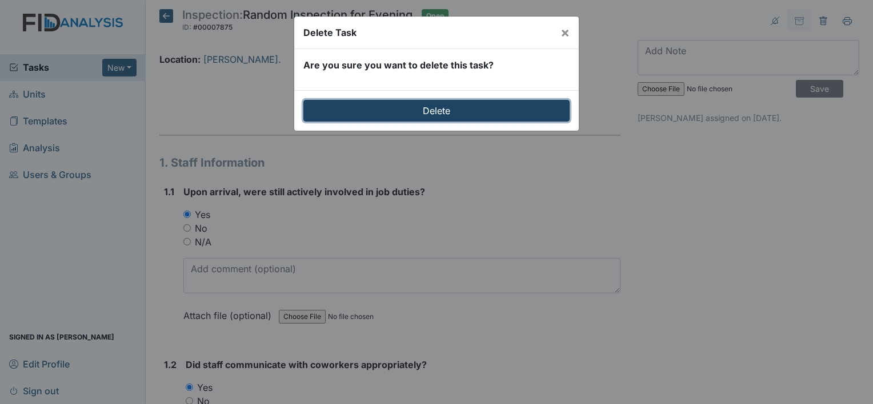
click at [477, 103] on input "Delete" at bounding box center [436, 111] width 266 height 22
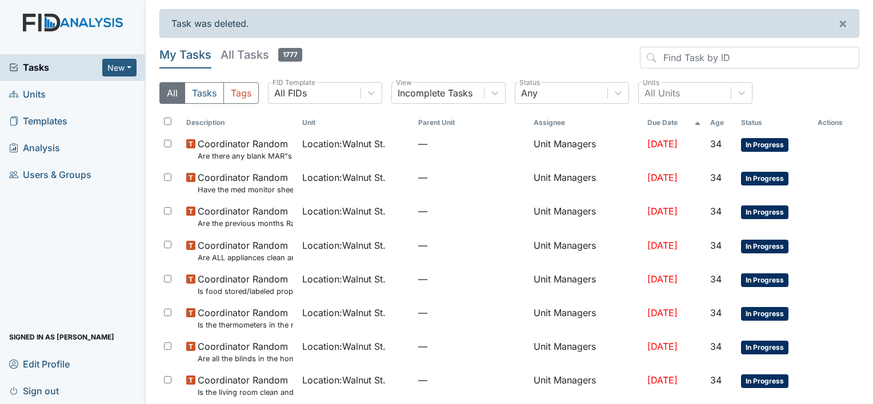
click at [863, 401] on main "Task was deleted. × My Tasks All Tasks 1777 All Tasks Tags All FIDs FID Templat…" at bounding box center [509, 202] width 727 height 404
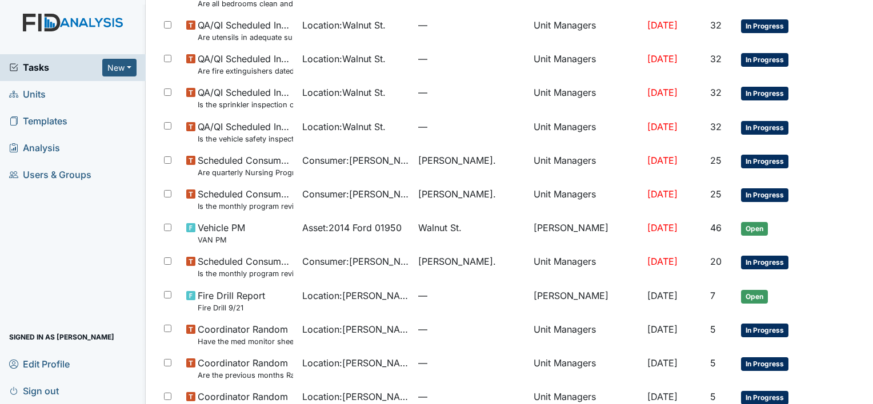
scroll to position [771, 0]
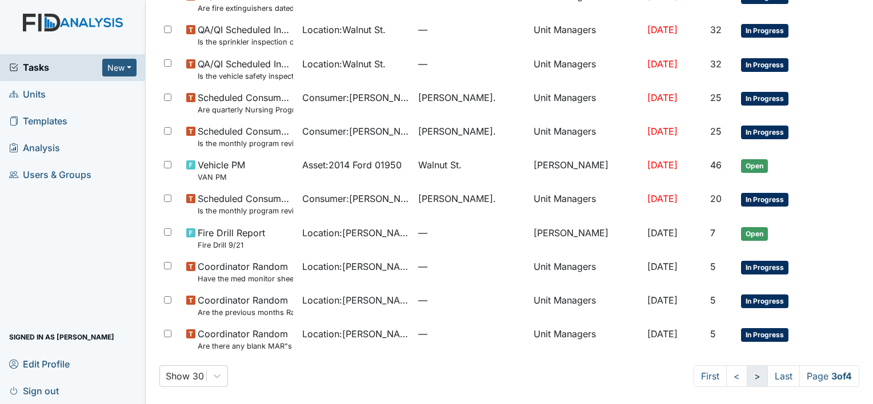
click at [747, 377] on link ">" at bounding box center [757, 377] width 21 height 22
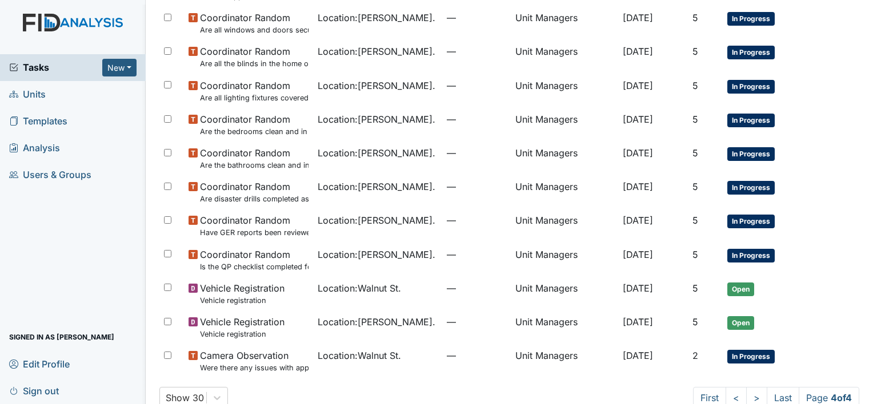
scroll to position [160, 0]
